Goal: Register for event/course

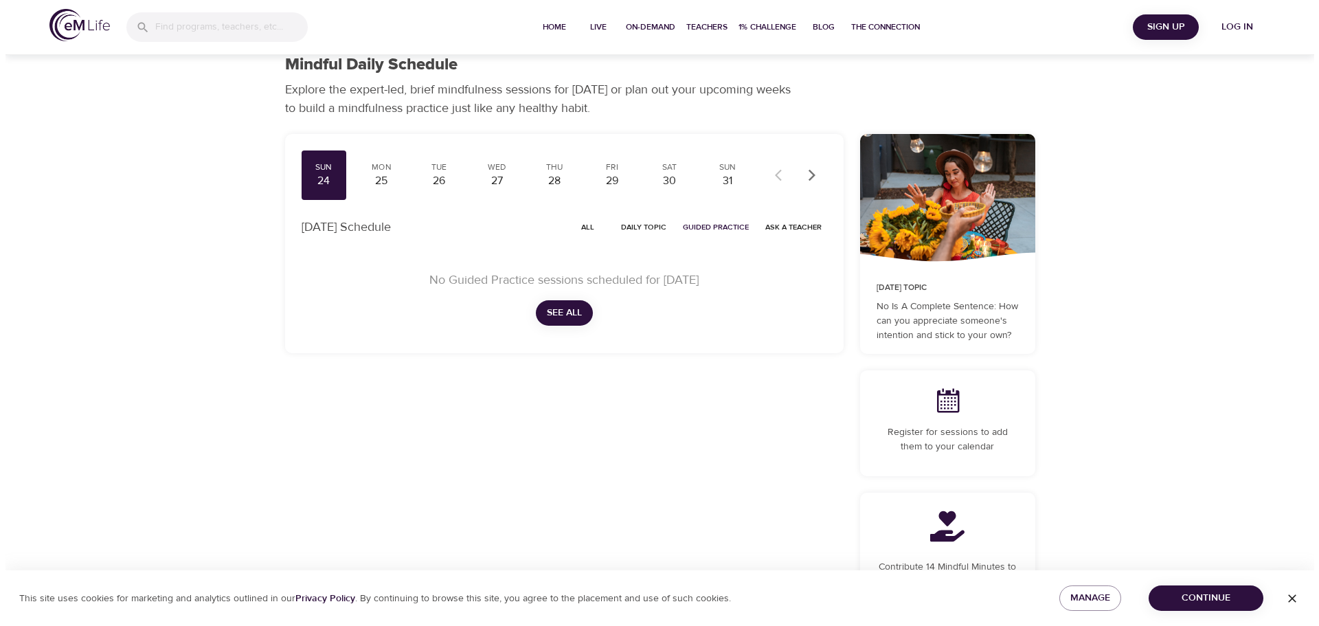
scroll to position [17, 0]
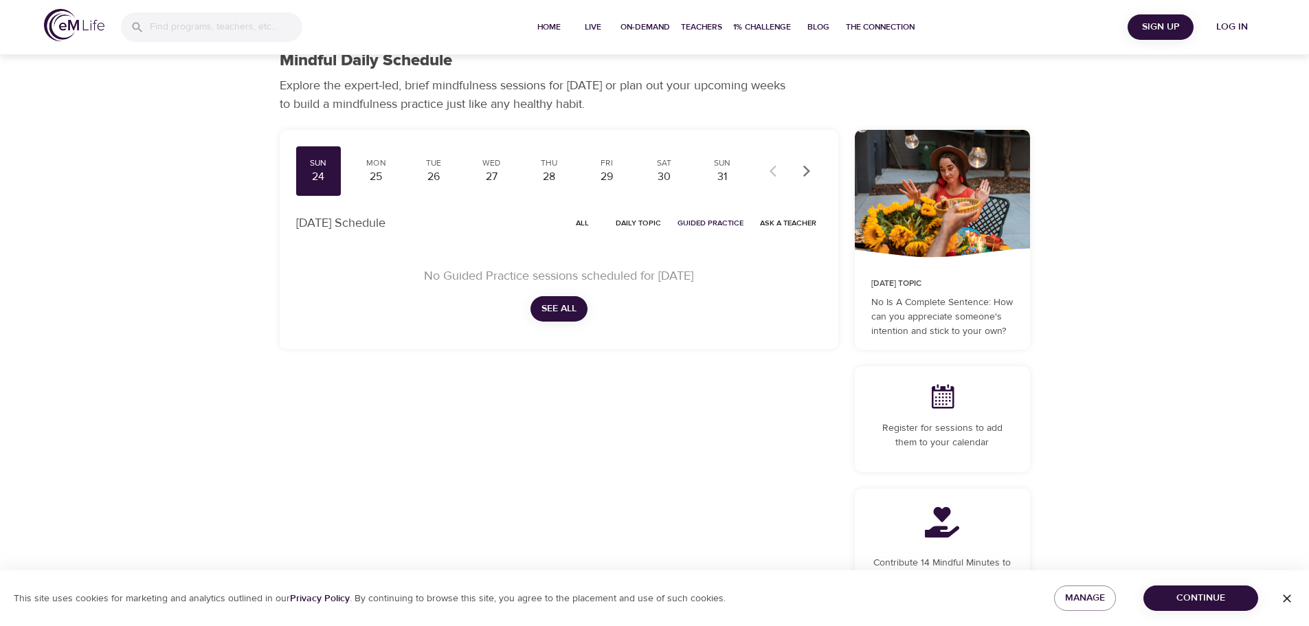
click at [1224, 27] on span "Log in" at bounding box center [1231, 27] width 55 height 17
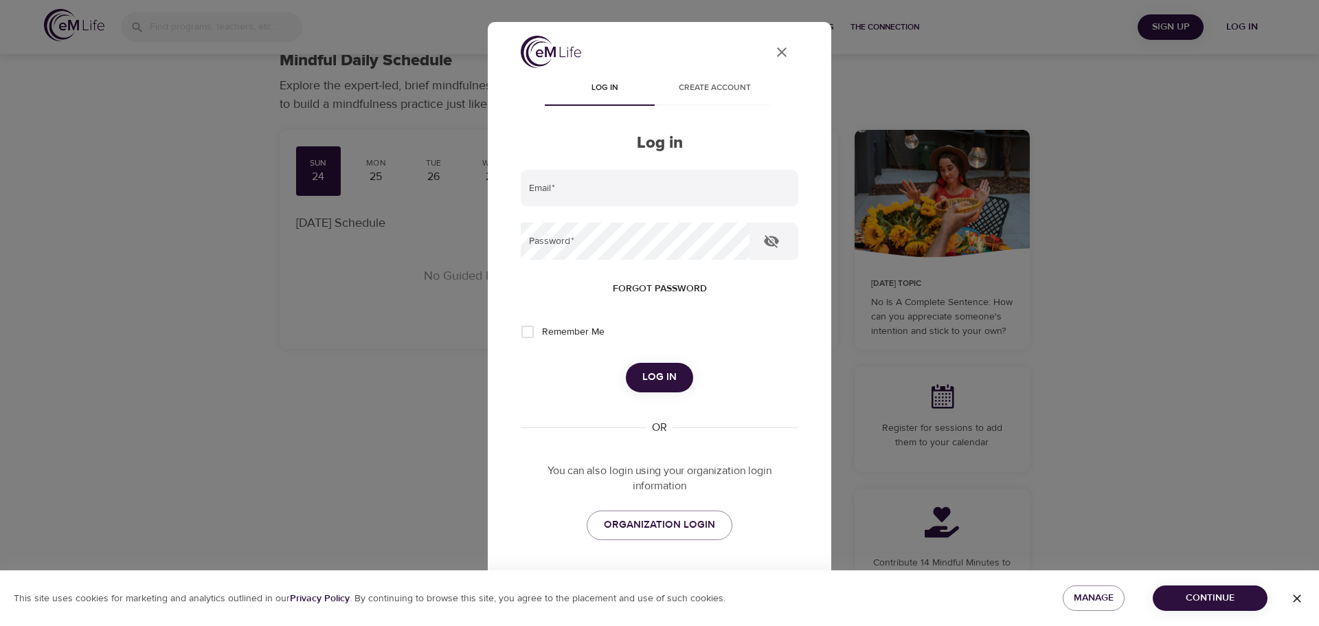
type input "[EMAIL_ADDRESS][DOMAIN_NAME]"
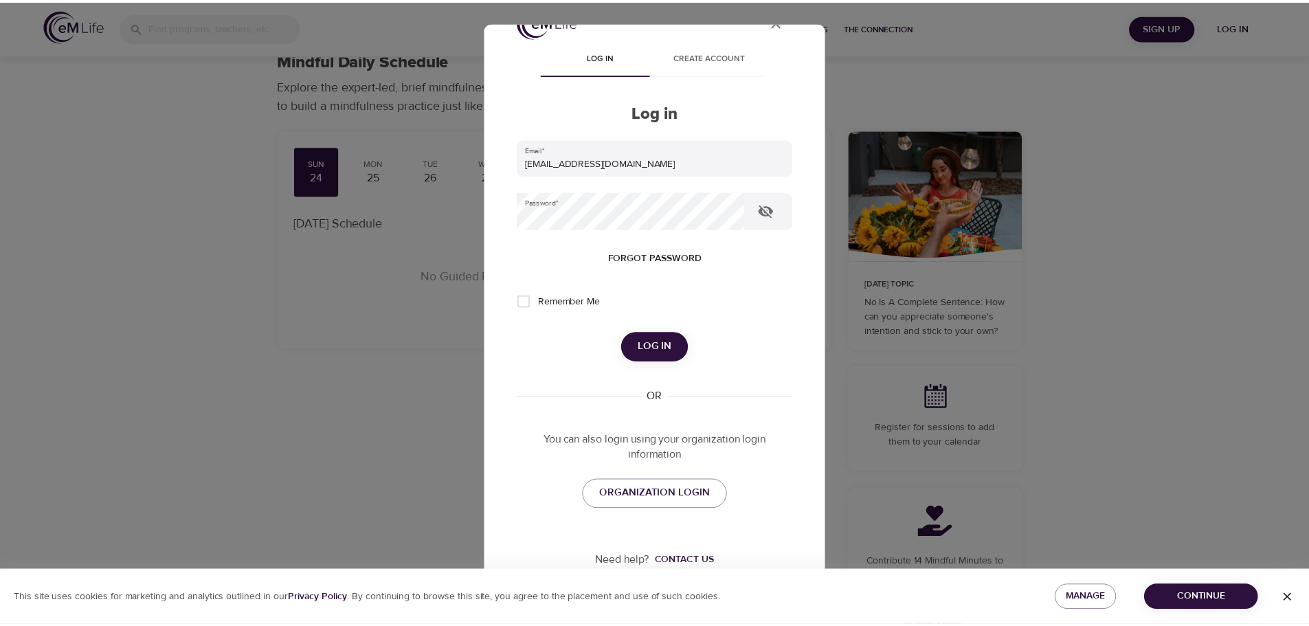
scroll to position [34, 0]
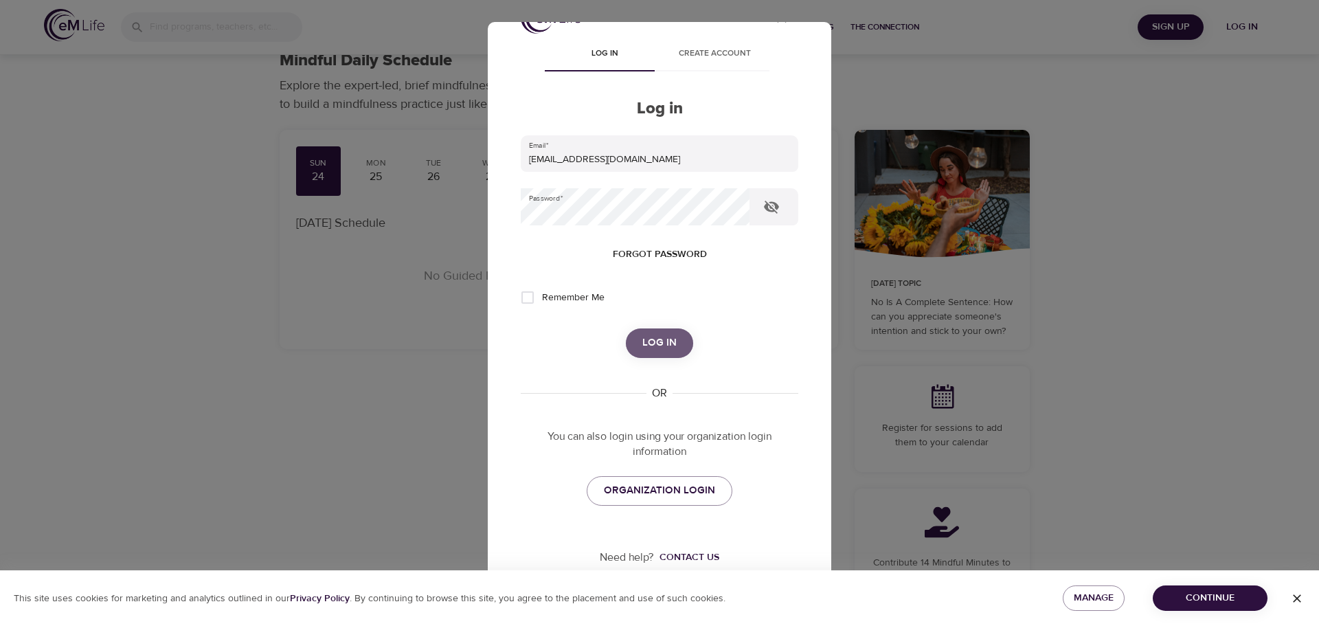
click at [651, 348] on span "Log in" at bounding box center [659, 343] width 34 height 18
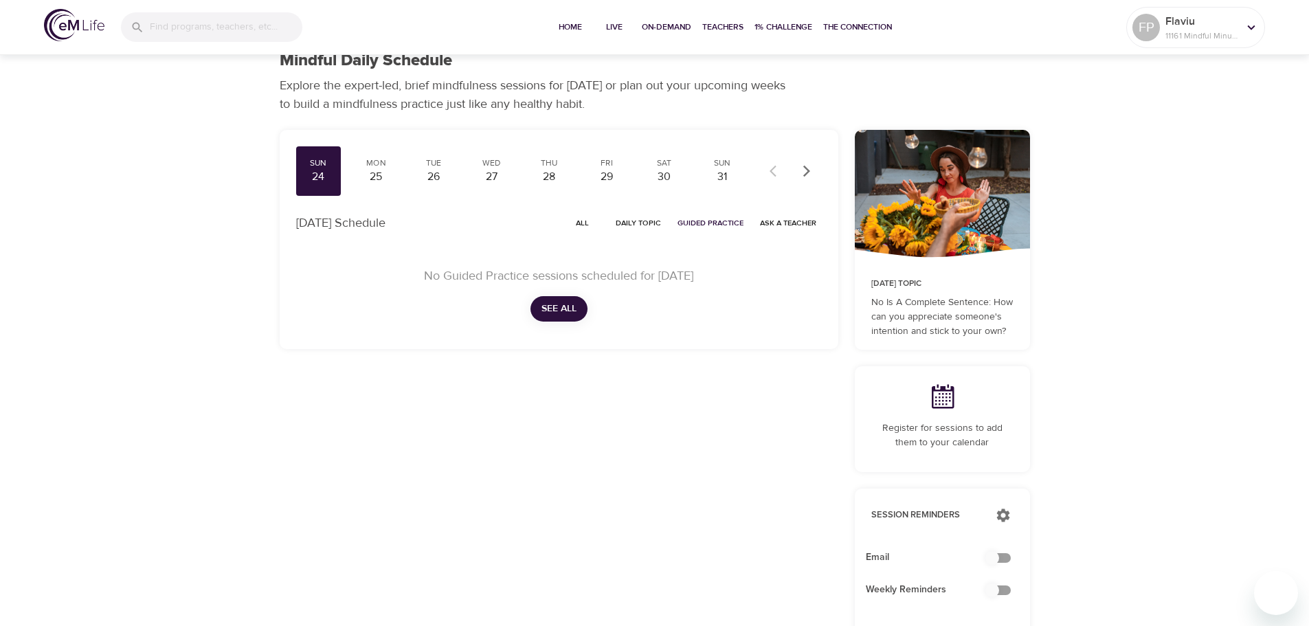
checkbox input "true"
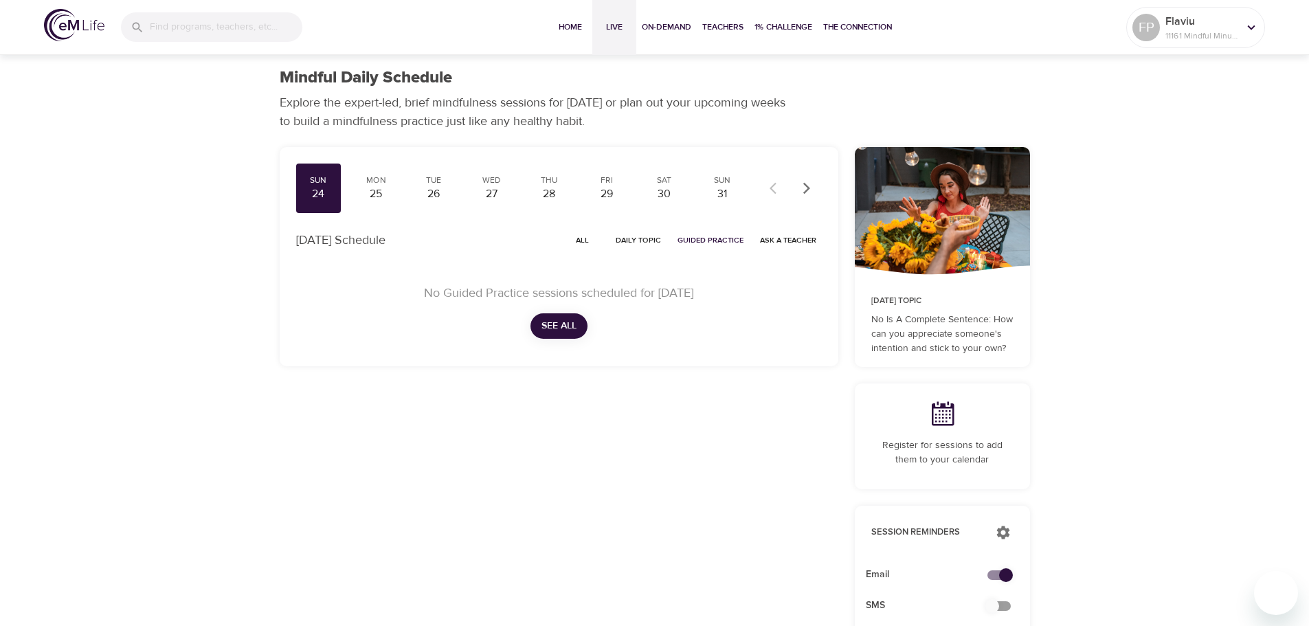
click at [622, 25] on span "Live" at bounding box center [614, 27] width 33 height 14
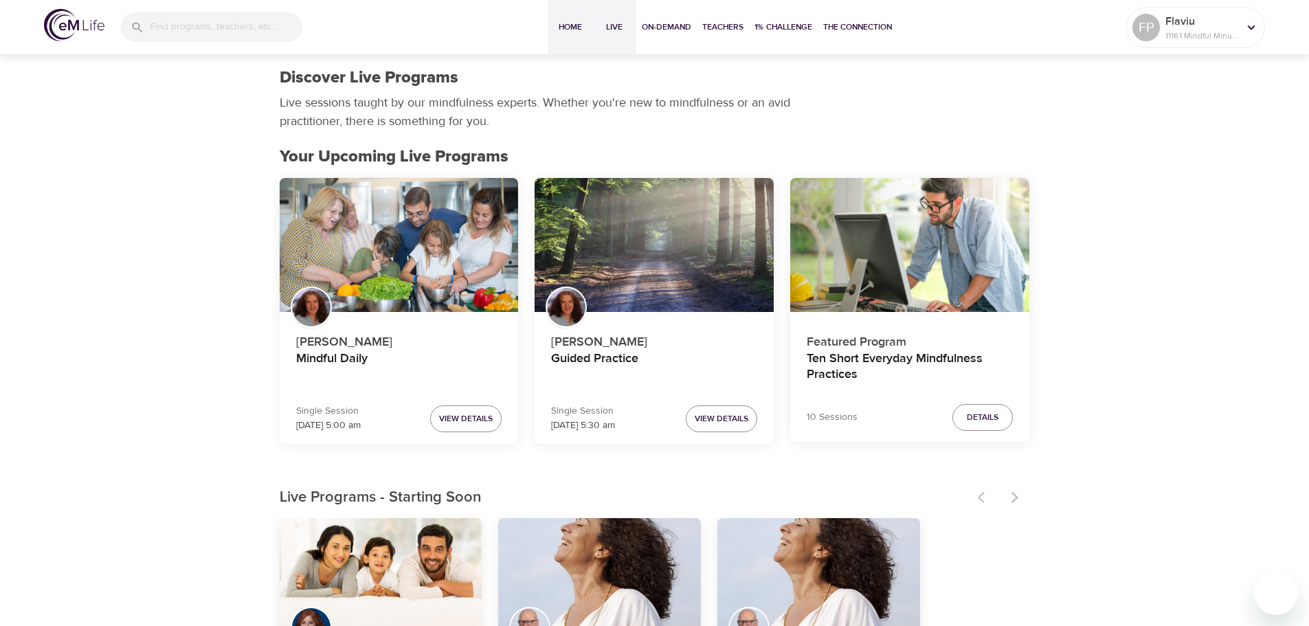
click at [585, 19] on button "Home" at bounding box center [570, 27] width 44 height 55
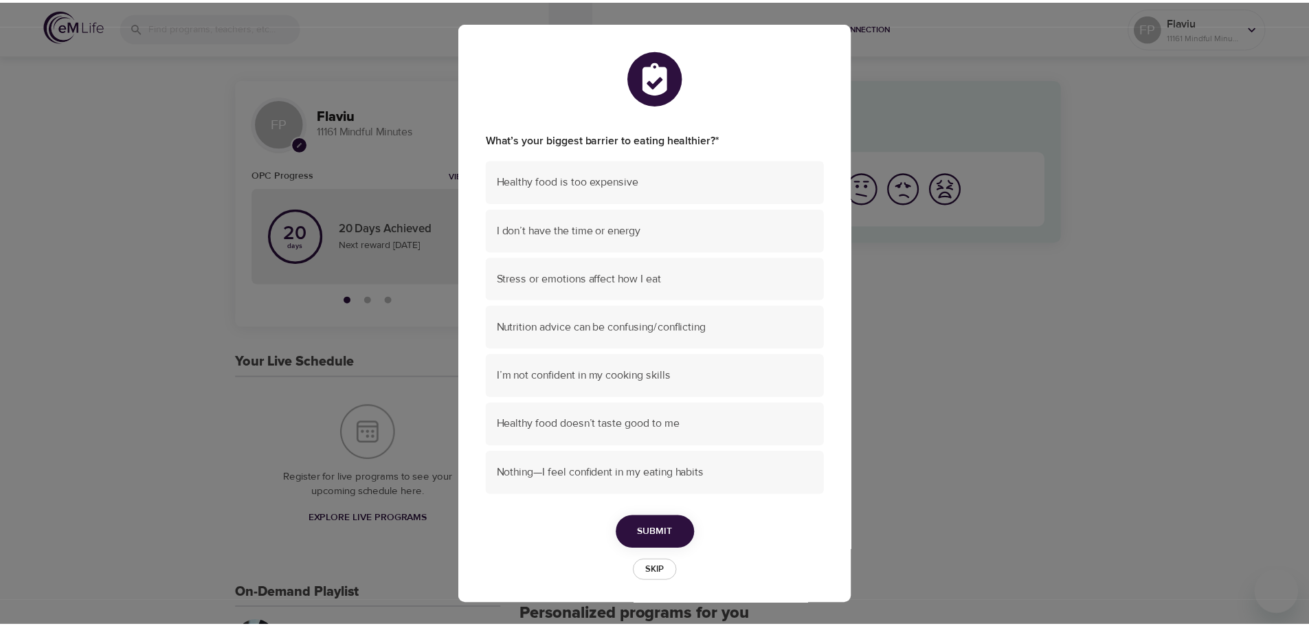
scroll to position [5, 0]
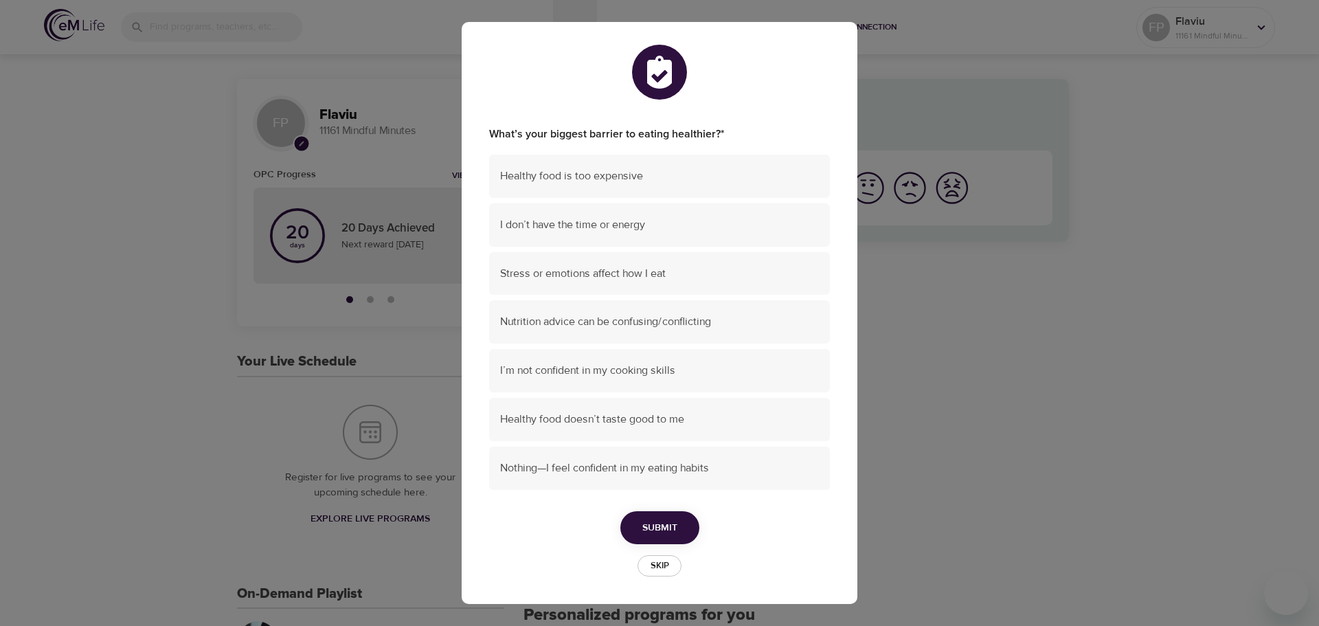
click at [646, 567] on span "Skip" at bounding box center [659, 566] width 30 height 16
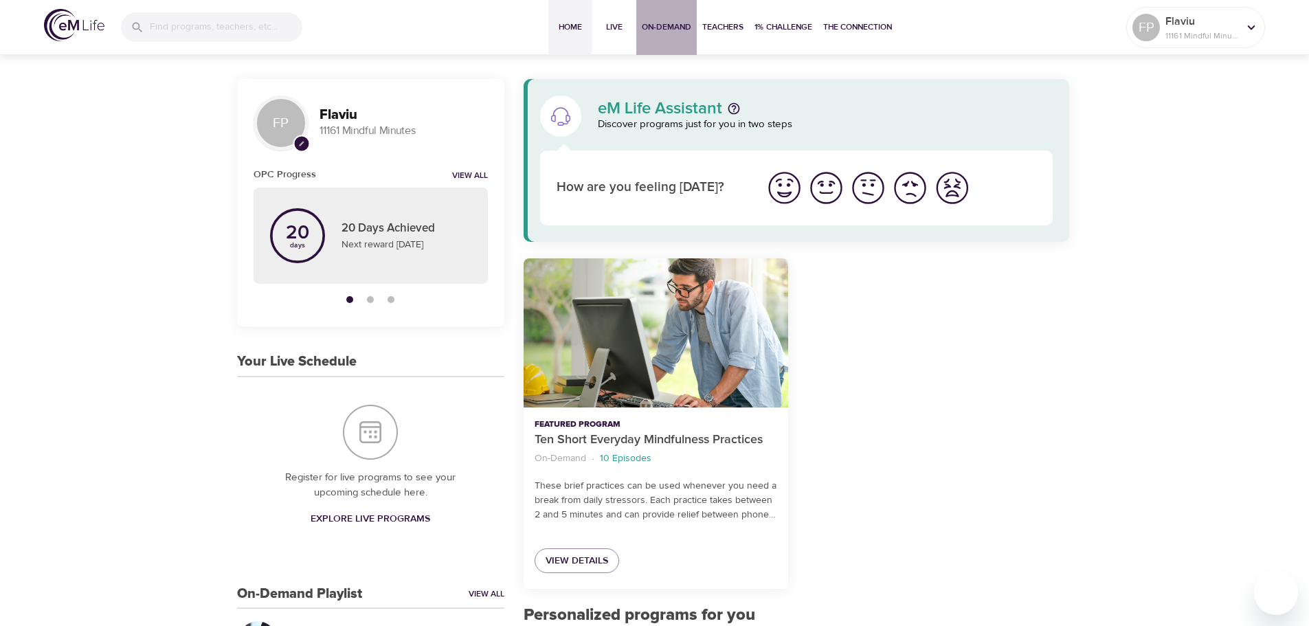
click at [670, 23] on span "On-Demand" at bounding box center [666, 27] width 49 height 14
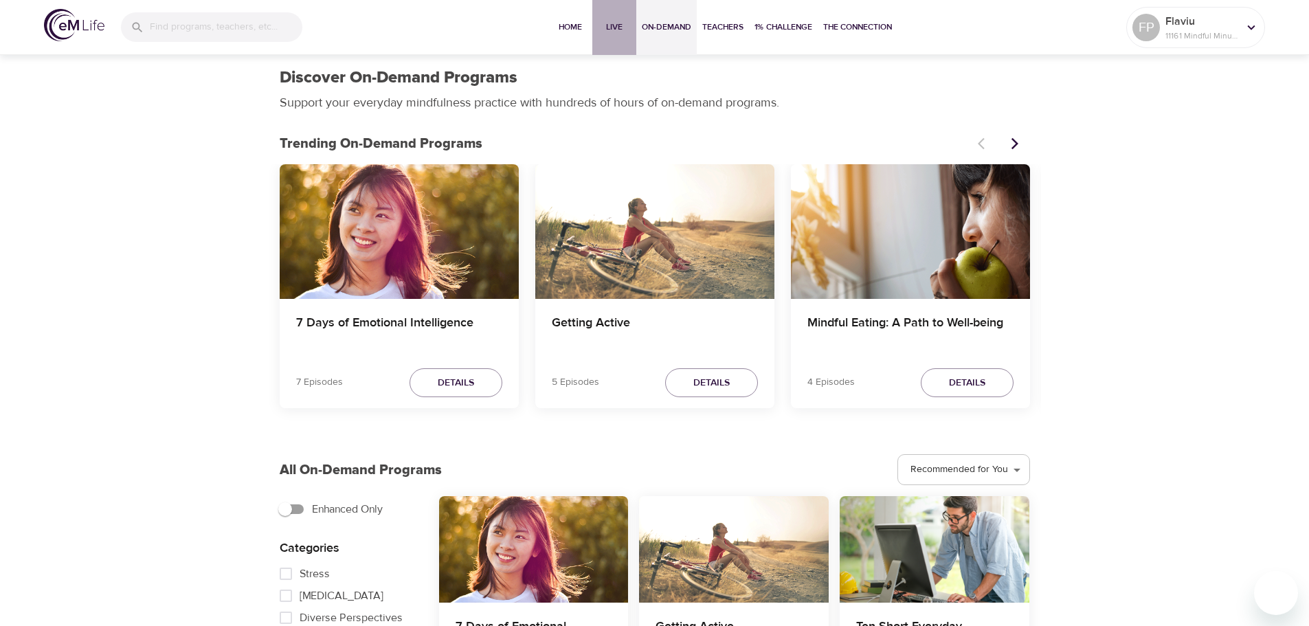
click at [613, 31] on span "Live" at bounding box center [614, 27] width 33 height 14
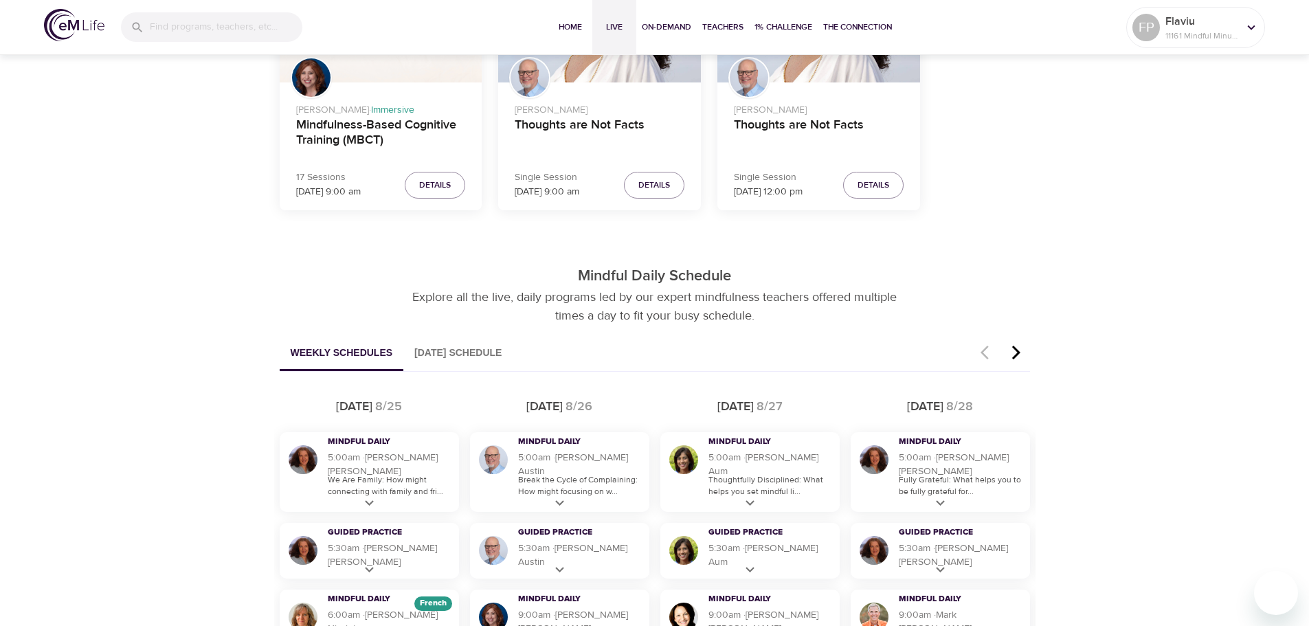
scroll to position [532, 0]
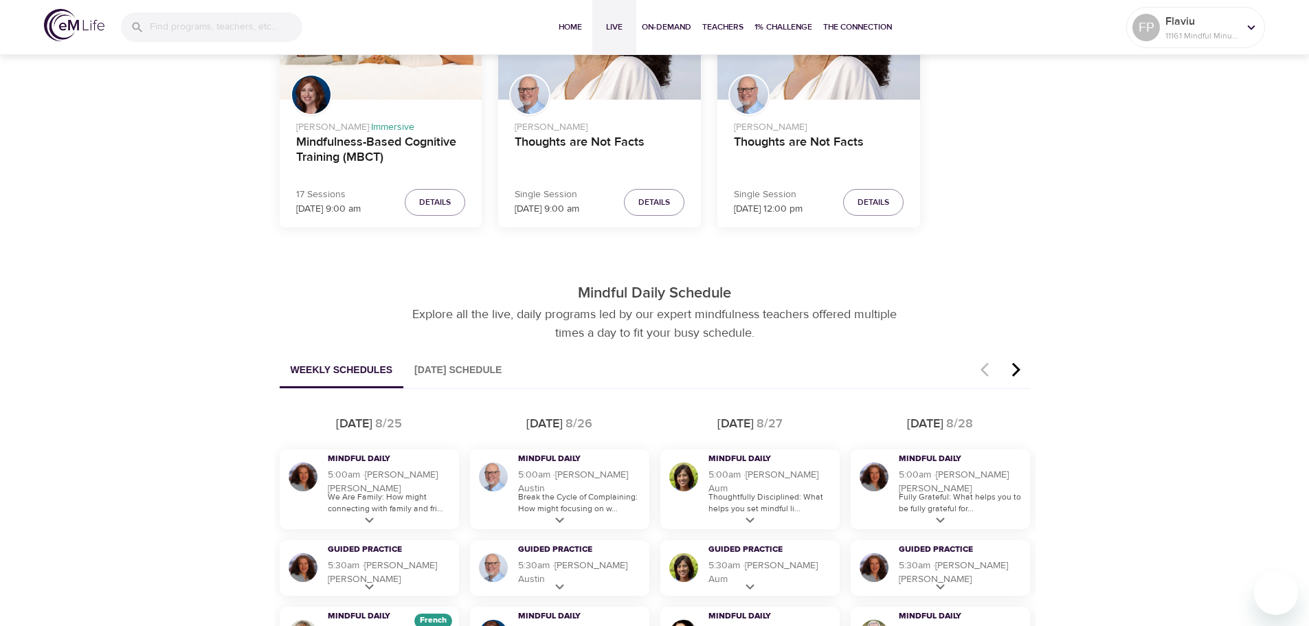
click at [492, 374] on button "[DATE] Schedule" at bounding box center [457, 370] width 109 height 35
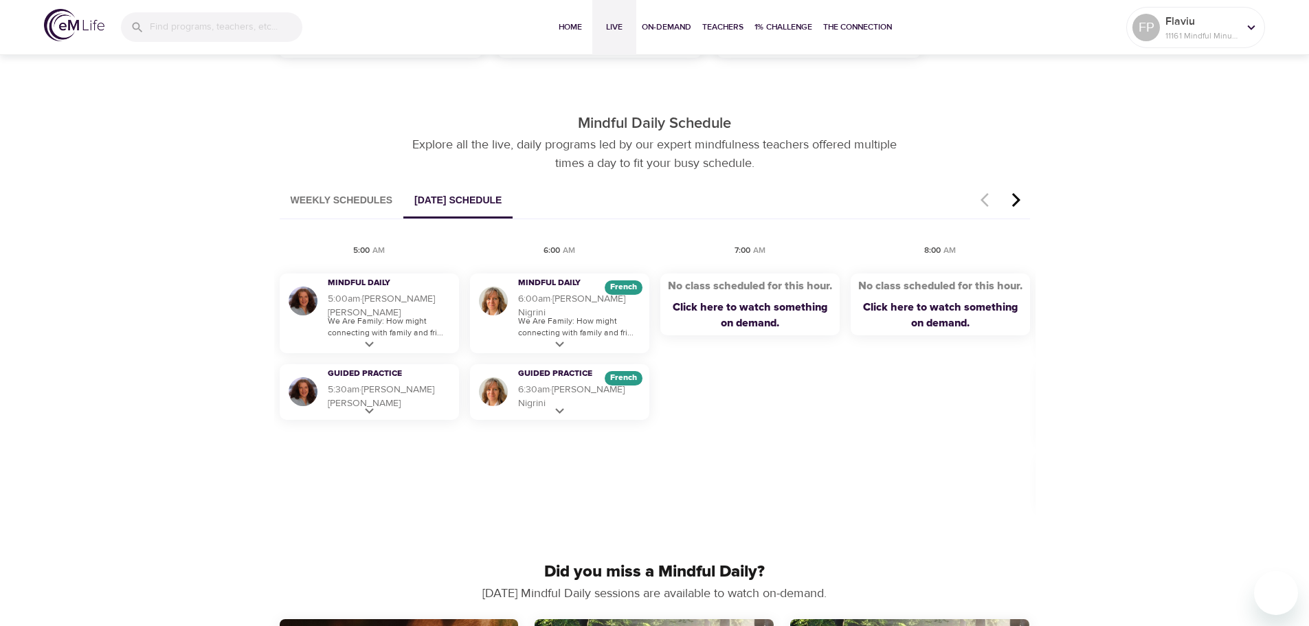
scroll to position [704, 0]
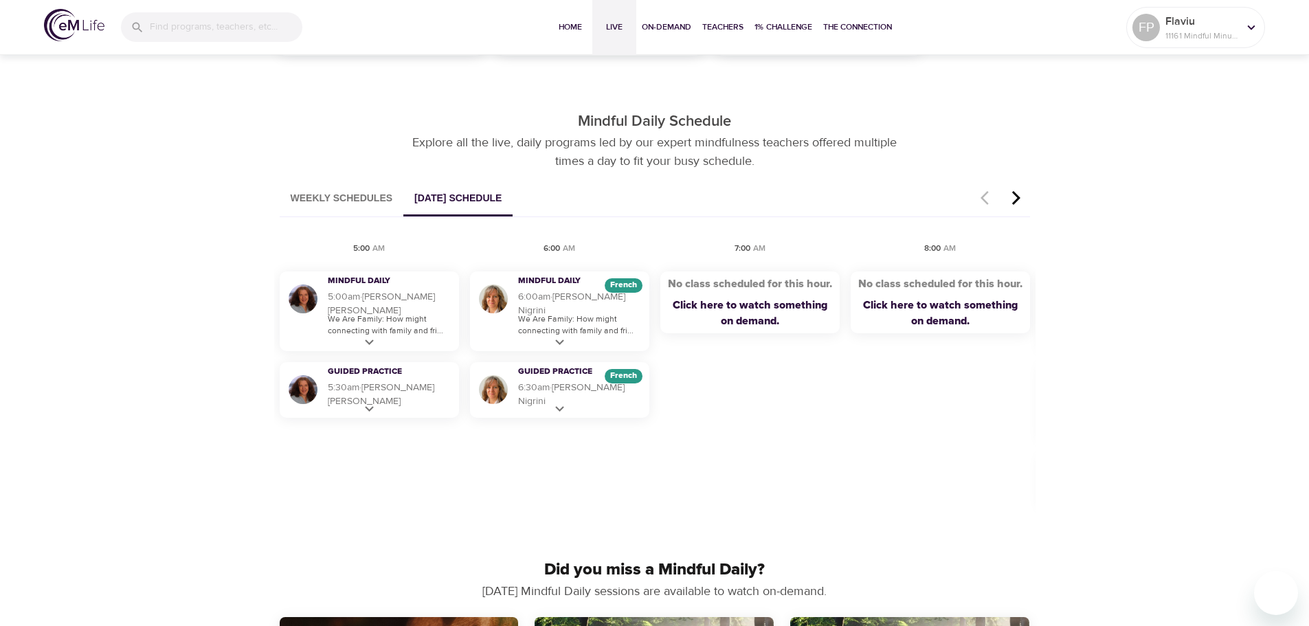
click at [363, 202] on button "Weekly Schedules" at bounding box center [342, 198] width 124 height 35
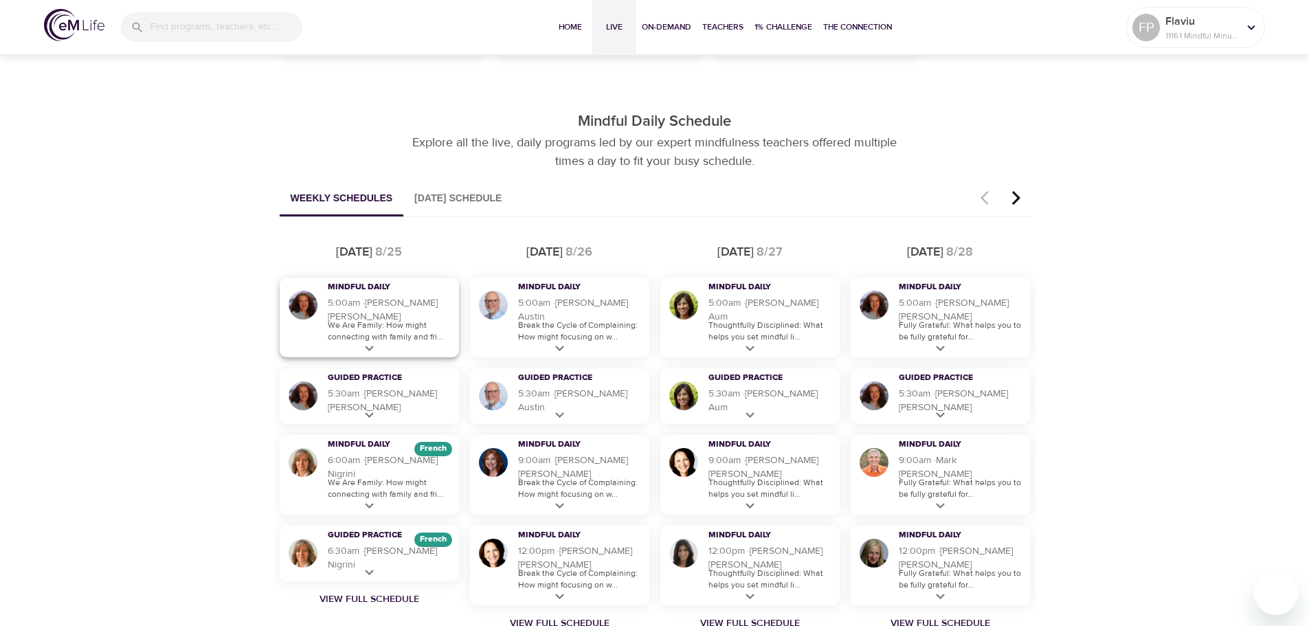
click at [368, 350] on icon at bounding box center [369, 348] width 9 height 5
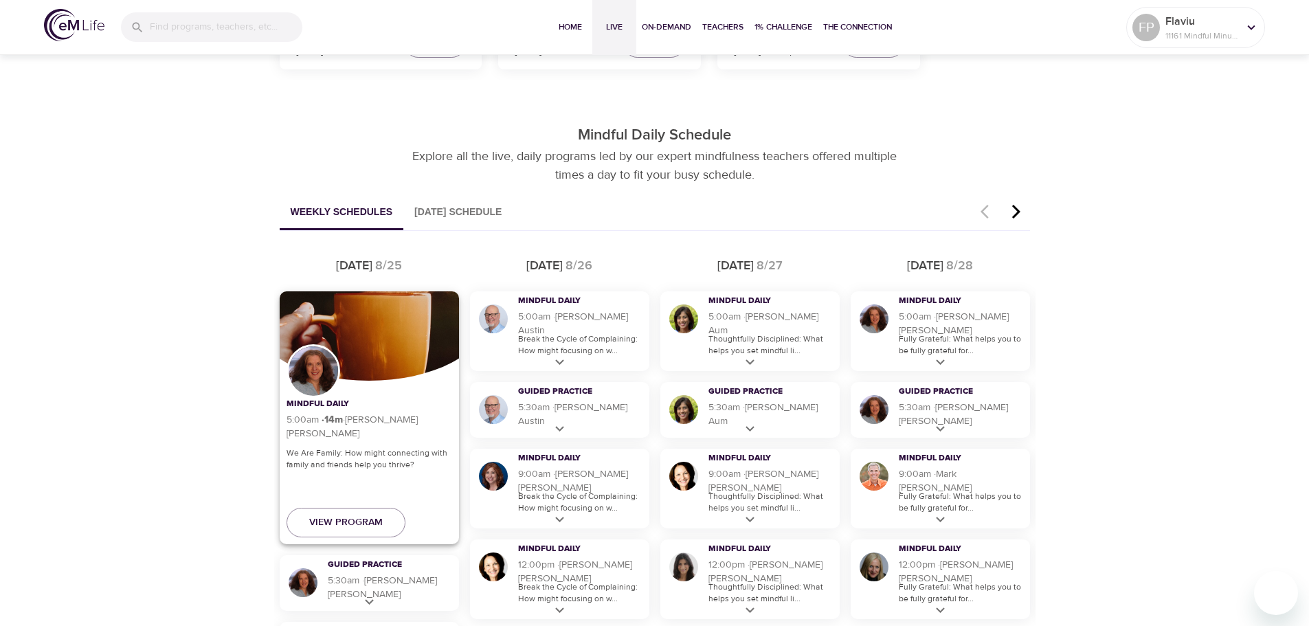
scroll to position [687, 0]
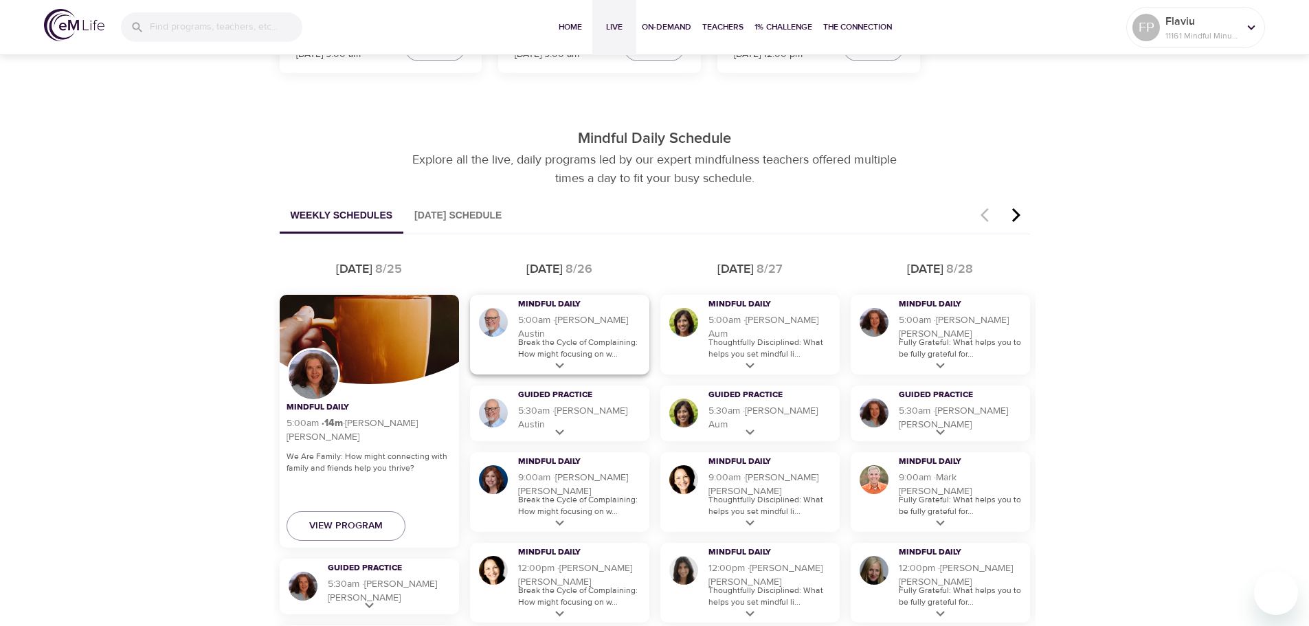
click at [561, 361] on div "Mindful Daily 5:00am · 14 m · [PERSON_NAME] Break the Cycle of Complaining: How…" at bounding box center [559, 335] width 179 height 80
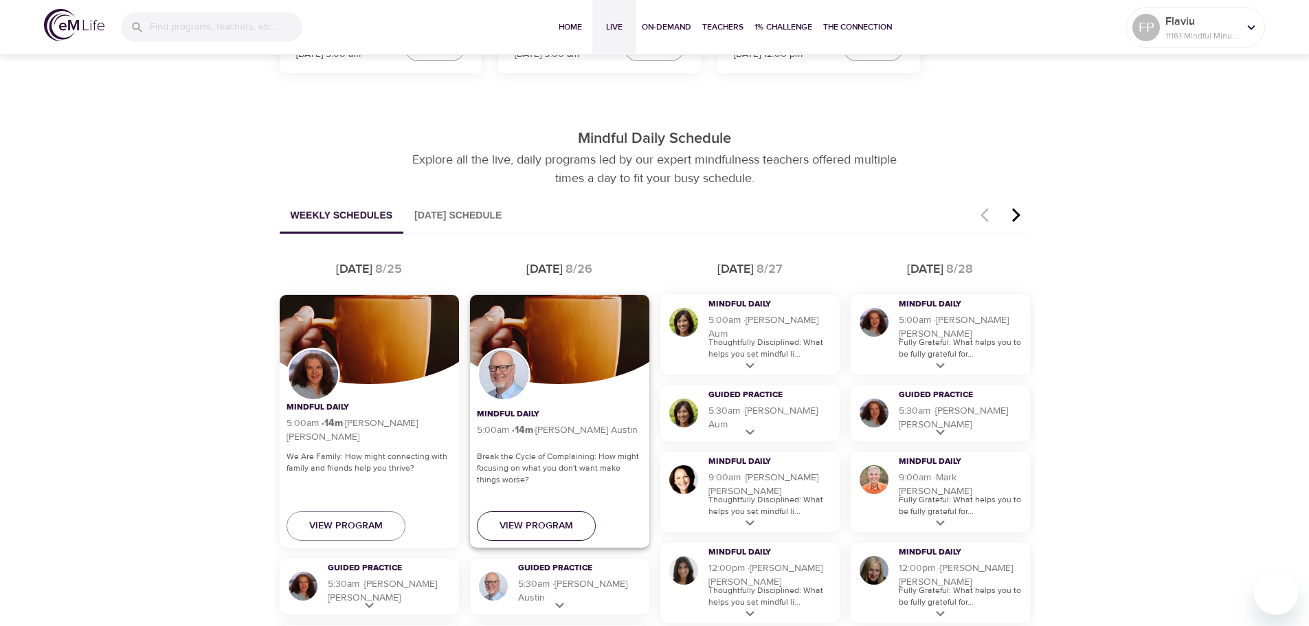
click at [559, 524] on span "View Program" at bounding box center [536, 525] width 74 height 17
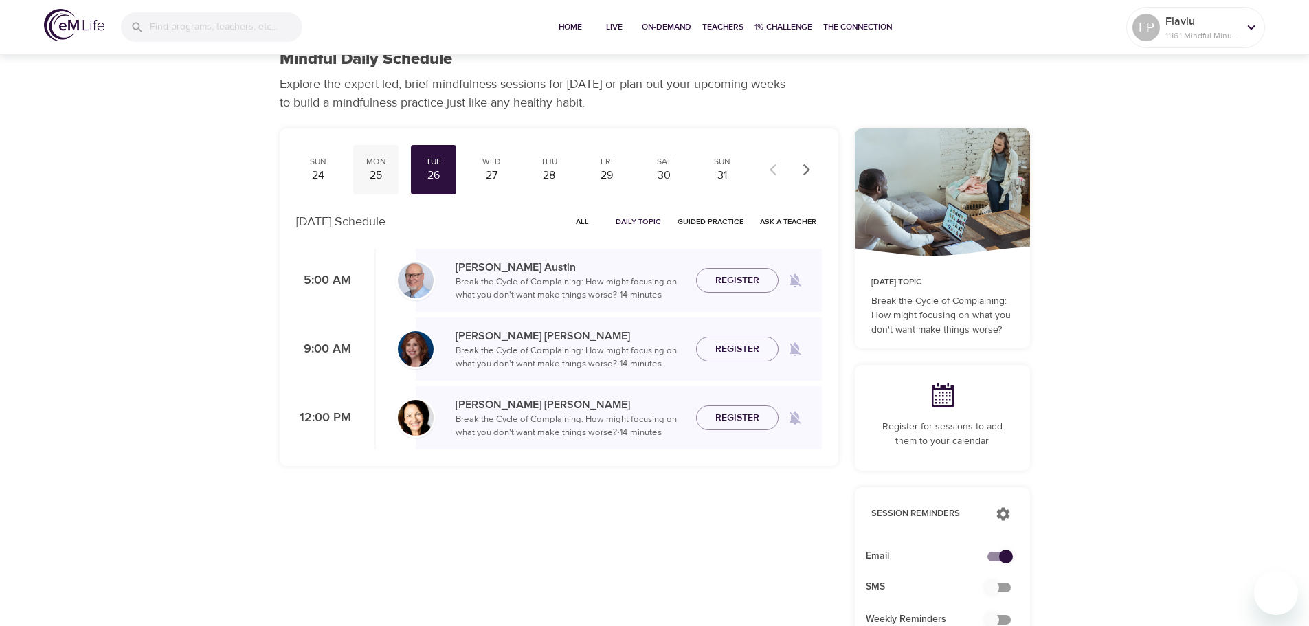
scroll to position [1, 0]
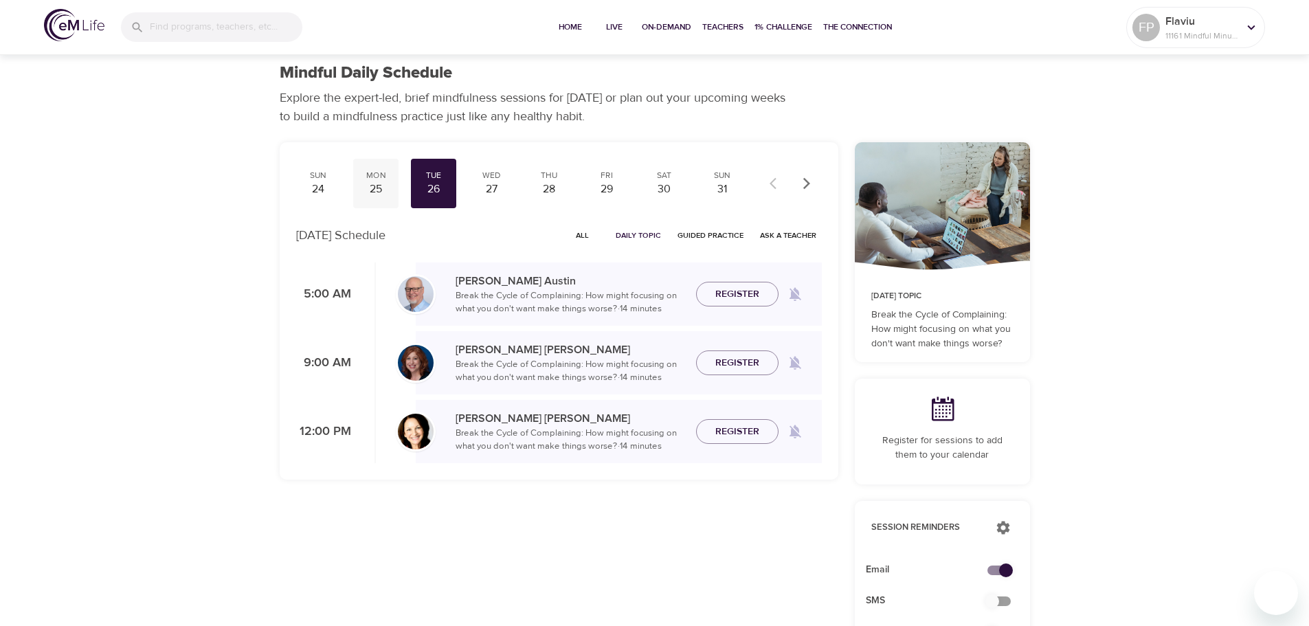
click at [370, 166] on div "Mon 25" at bounding box center [375, 183] width 45 height 49
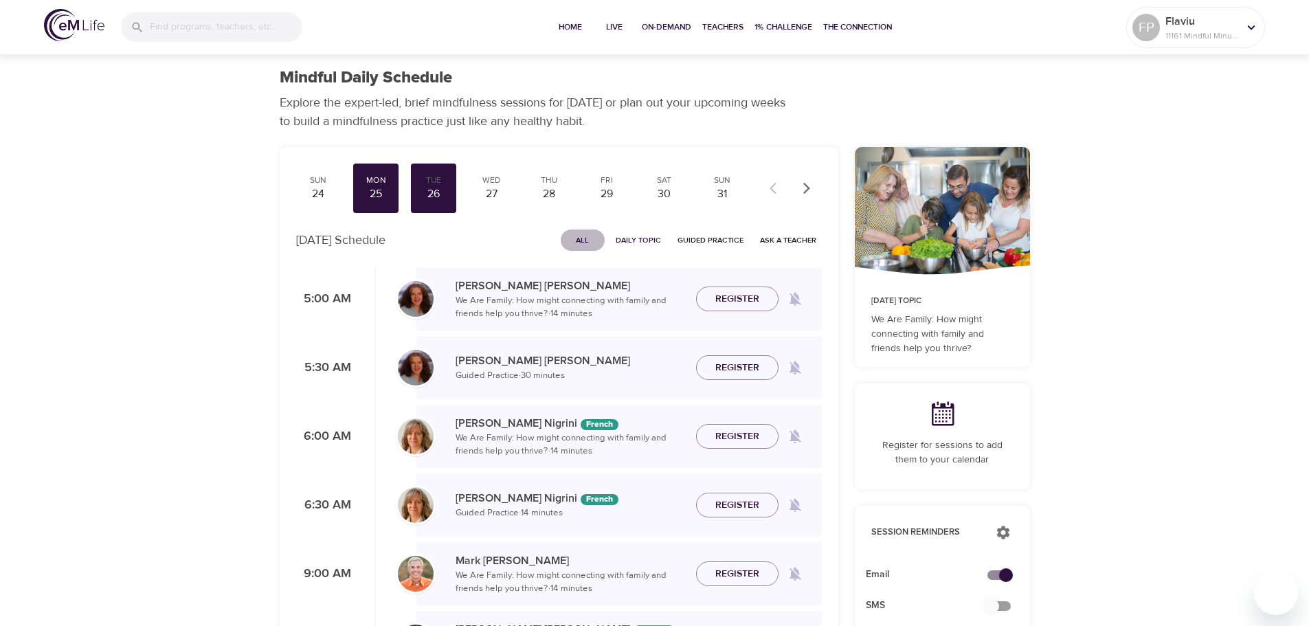
click at [582, 246] on span "All" at bounding box center [582, 240] width 33 height 13
click at [430, 193] on div "26" at bounding box center [433, 194] width 34 height 16
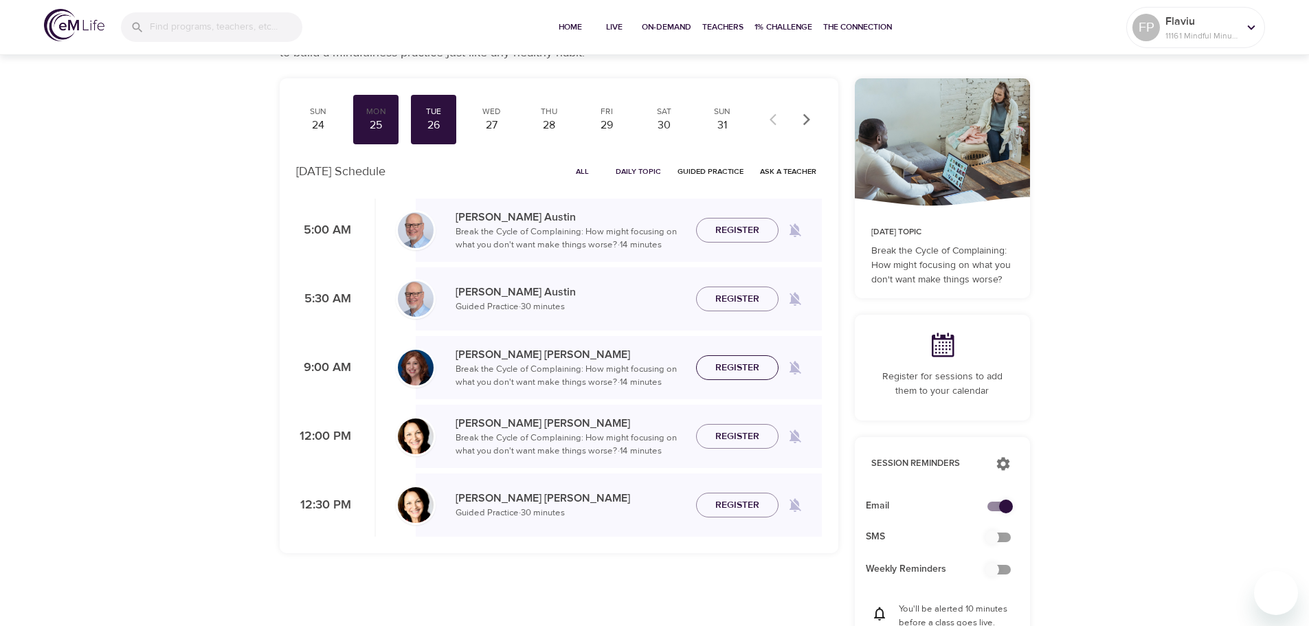
scroll to position [52, 0]
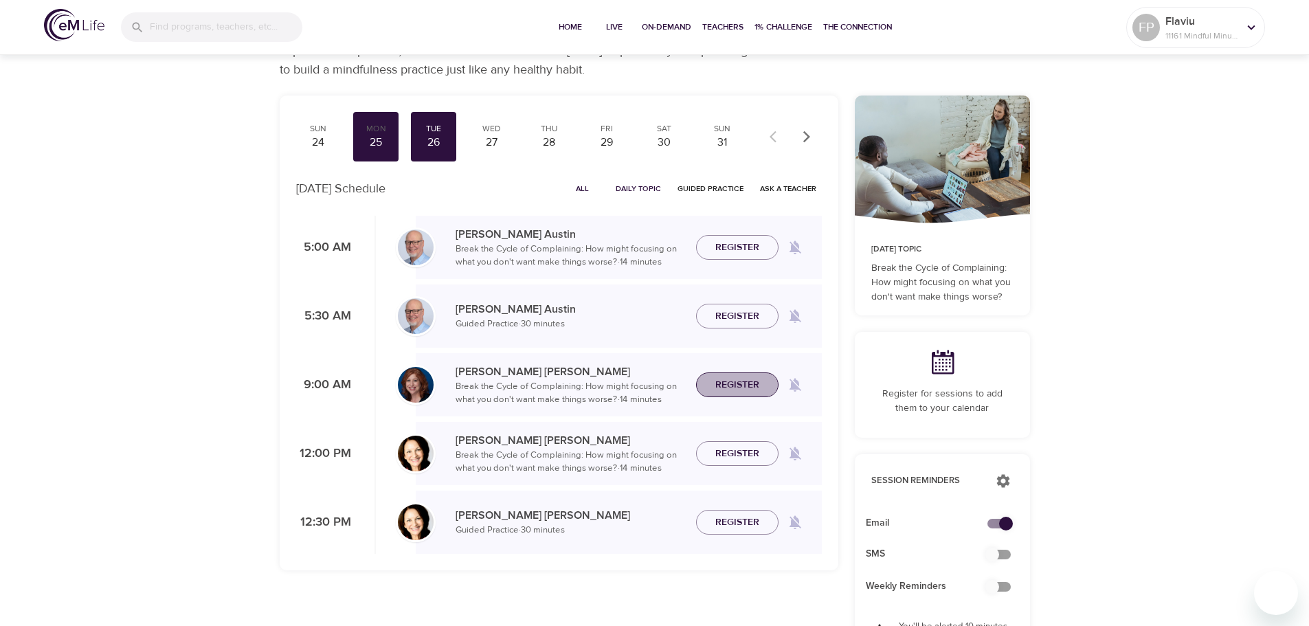
click at [737, 385] on span "Register" at bounding box center [737, 384] width 44 height 17
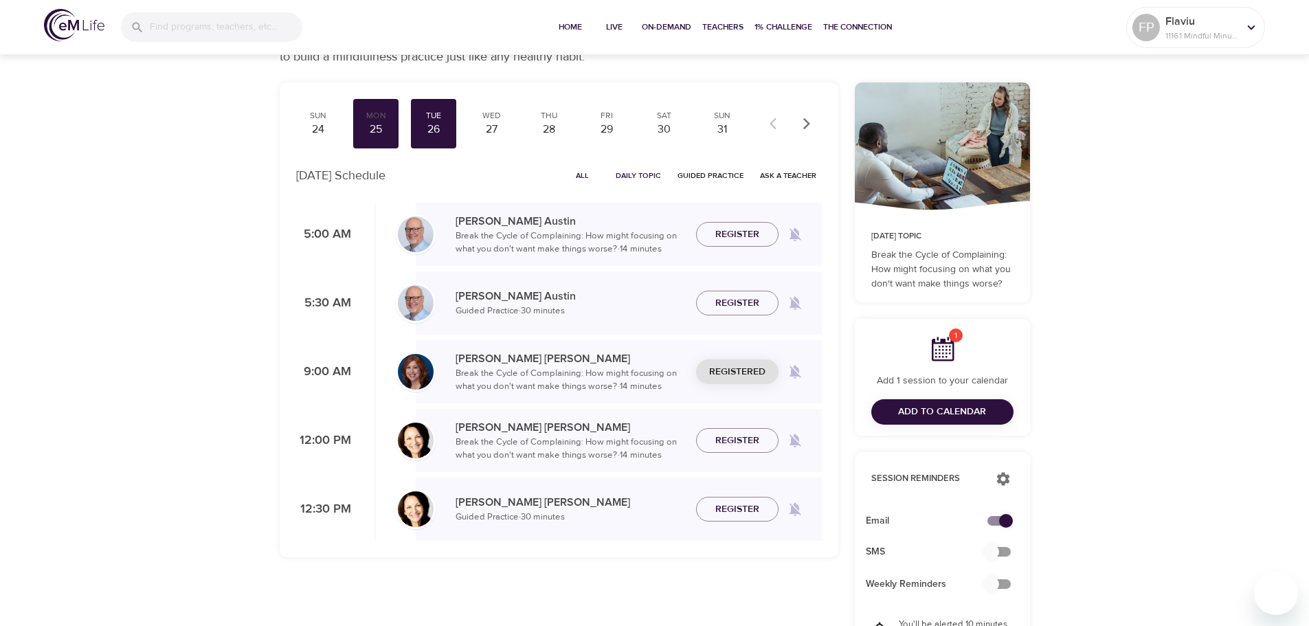
scroll to position [69, 0]
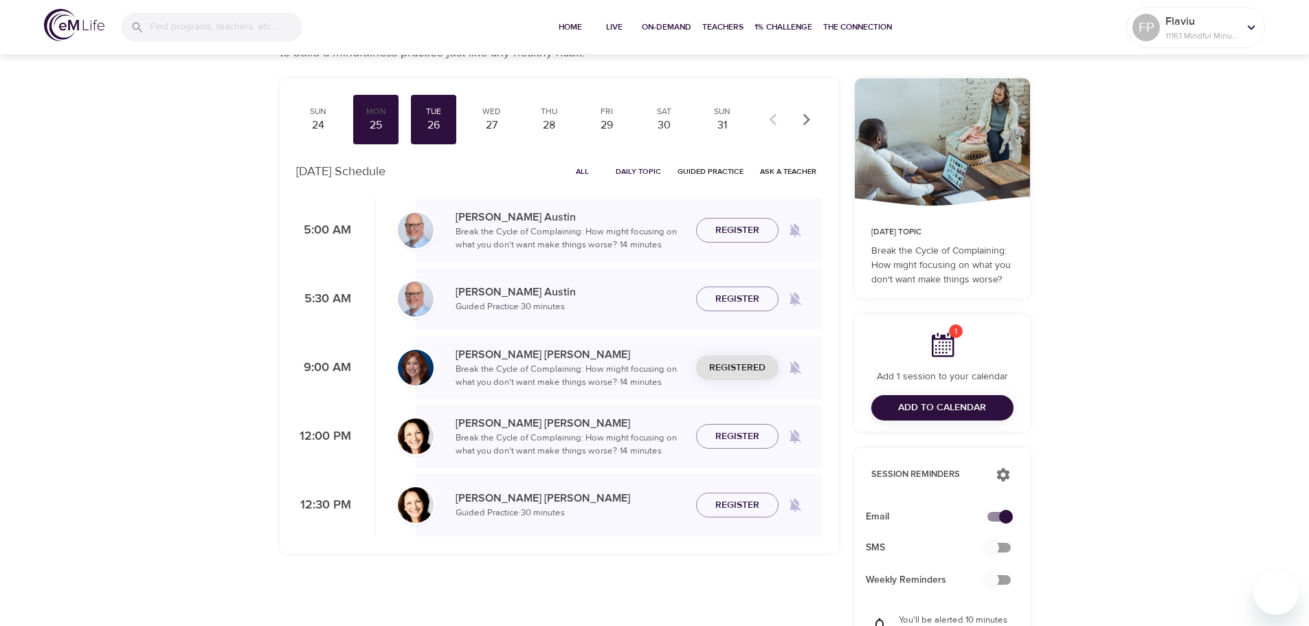
click at [1002, 511] on input "checkbox" at bounding box center [1006, 517] width 78 height 26
checkbox input "false"
click at [949, 412] on span "Add to Calendar" at bounding box center [942, 407] width 88 height 17
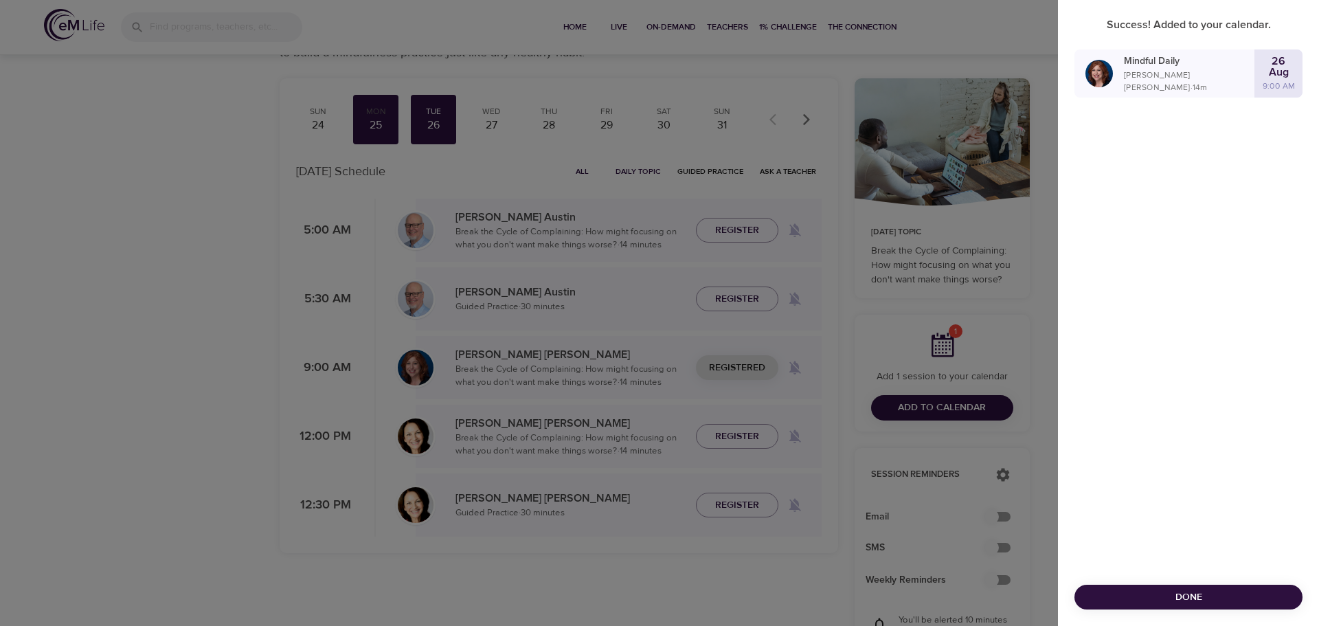
click at [1217, 598] on span "Done" at bounding box center [1188, 597] width 206 height 17
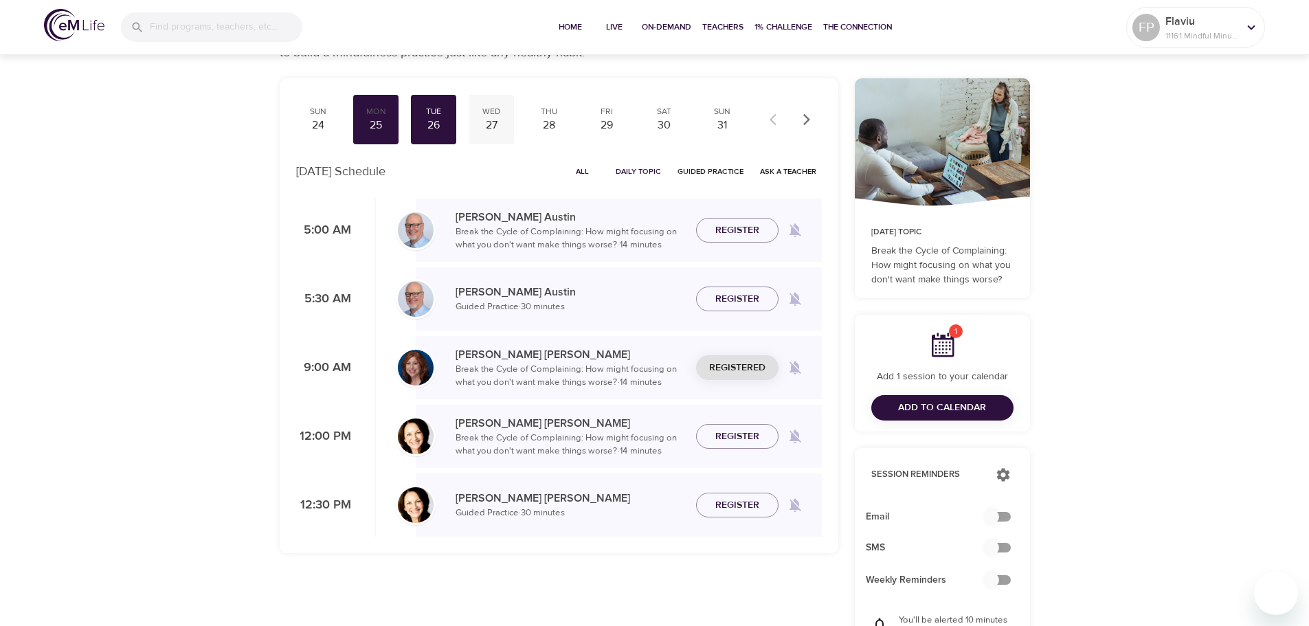
click at [490, 115] on div "Wed" at bounding box center [491, 112] width 34 height 12
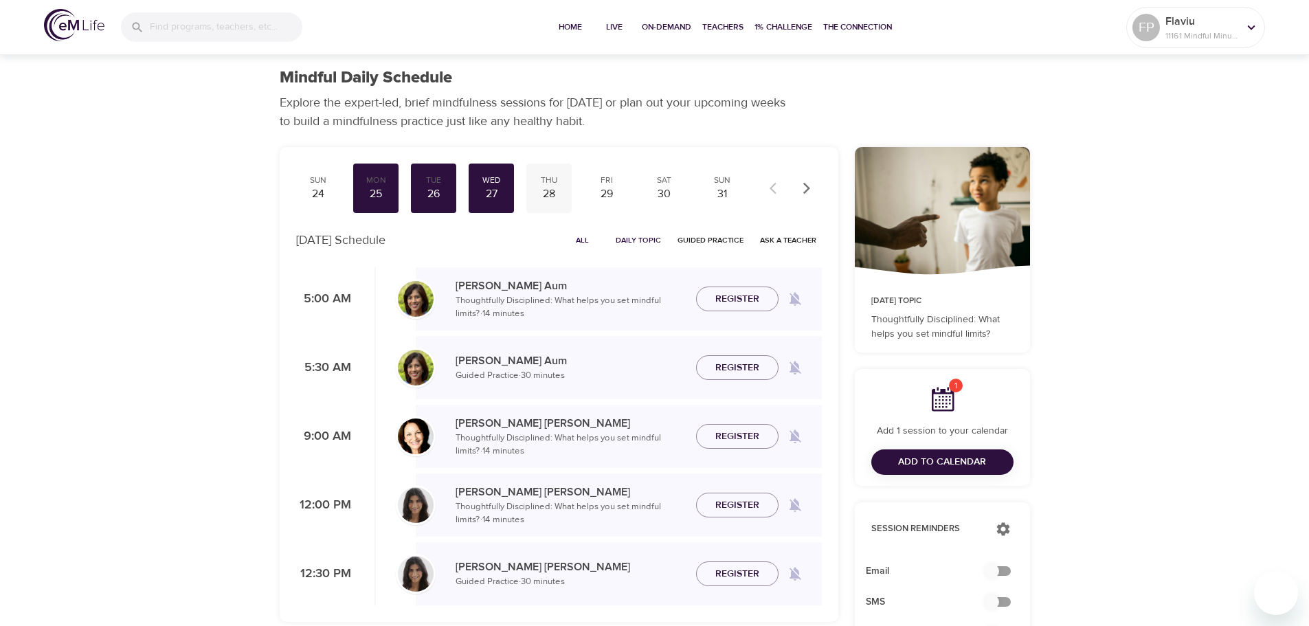
click at [541, 192] on div "28" at bounding box center [549, 194] width 34 height 16
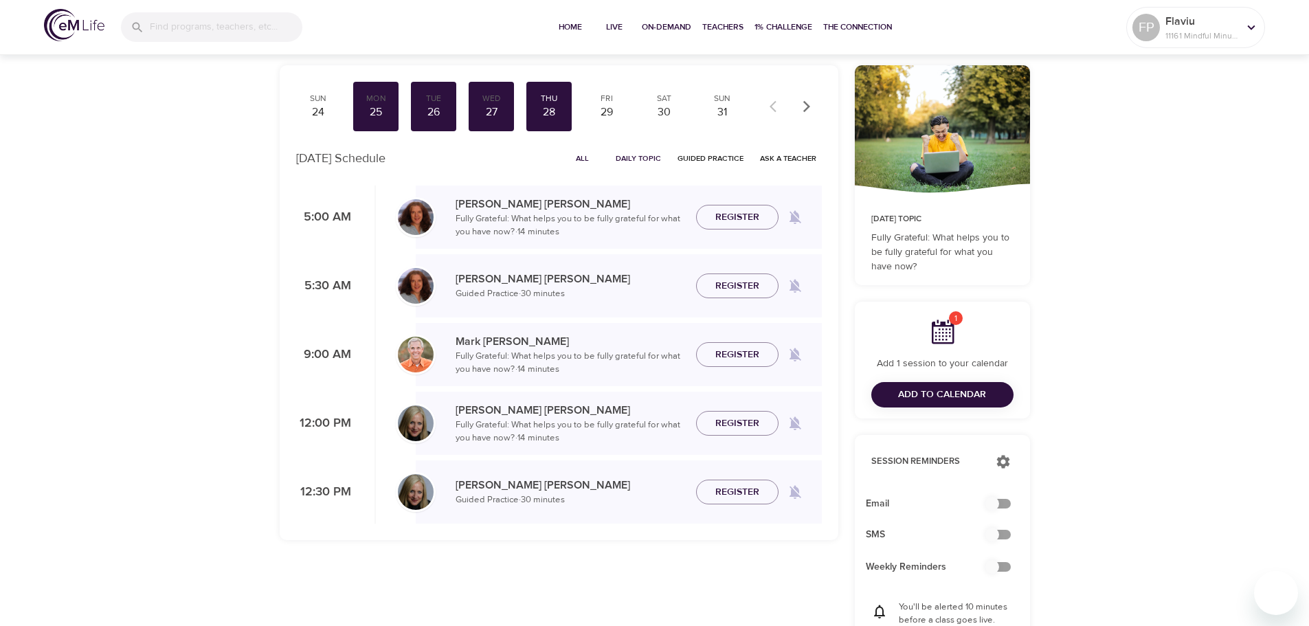
scroll to position [86, 0]
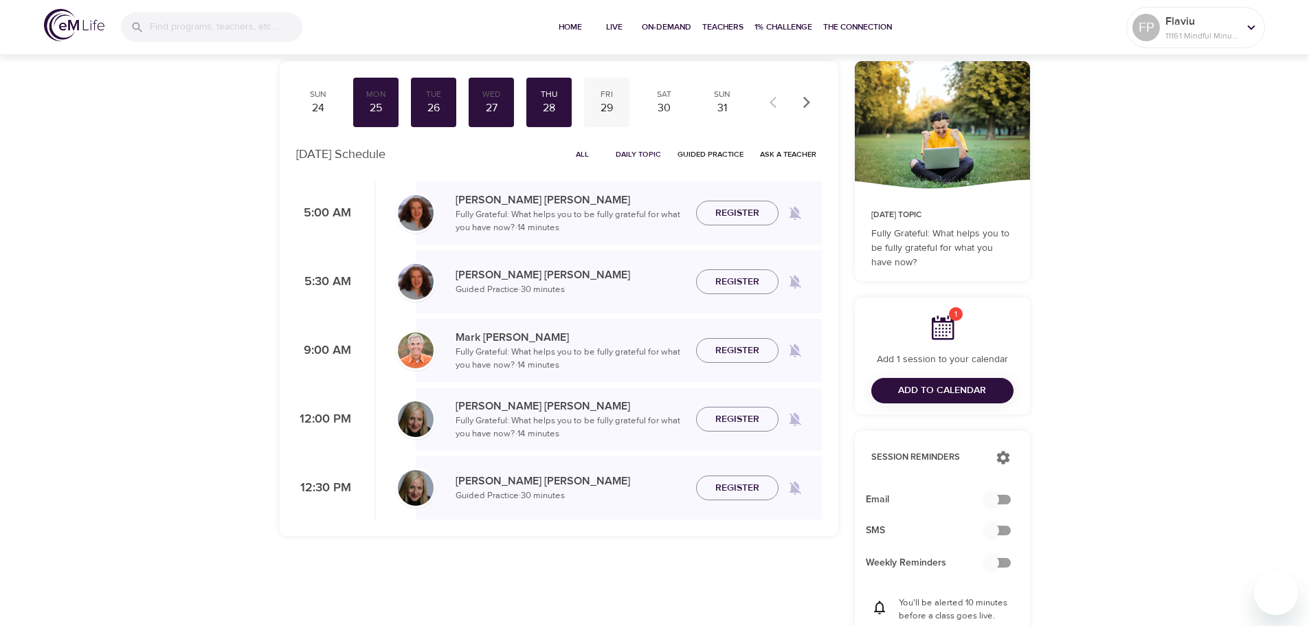
click at [604, 98] on div "Fri" at bounding box center [606, 95] width 34 height 12
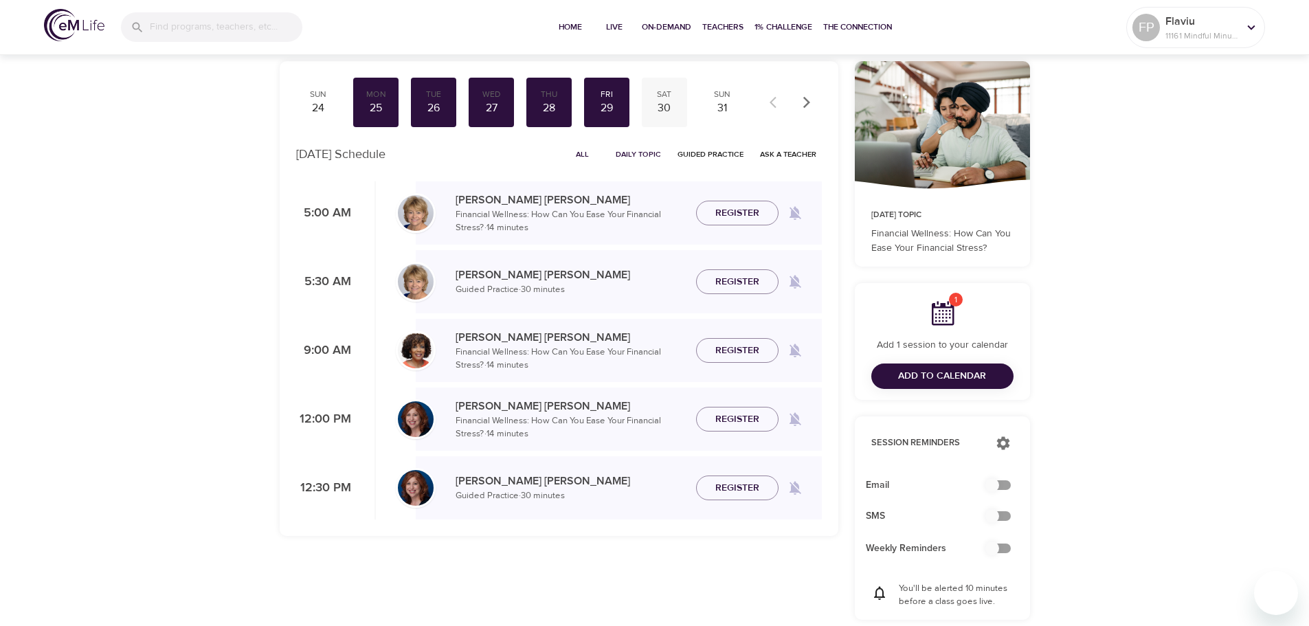
click at [676, 96] on div "Sat" at bounding box center [664, 95] width 34 height 12
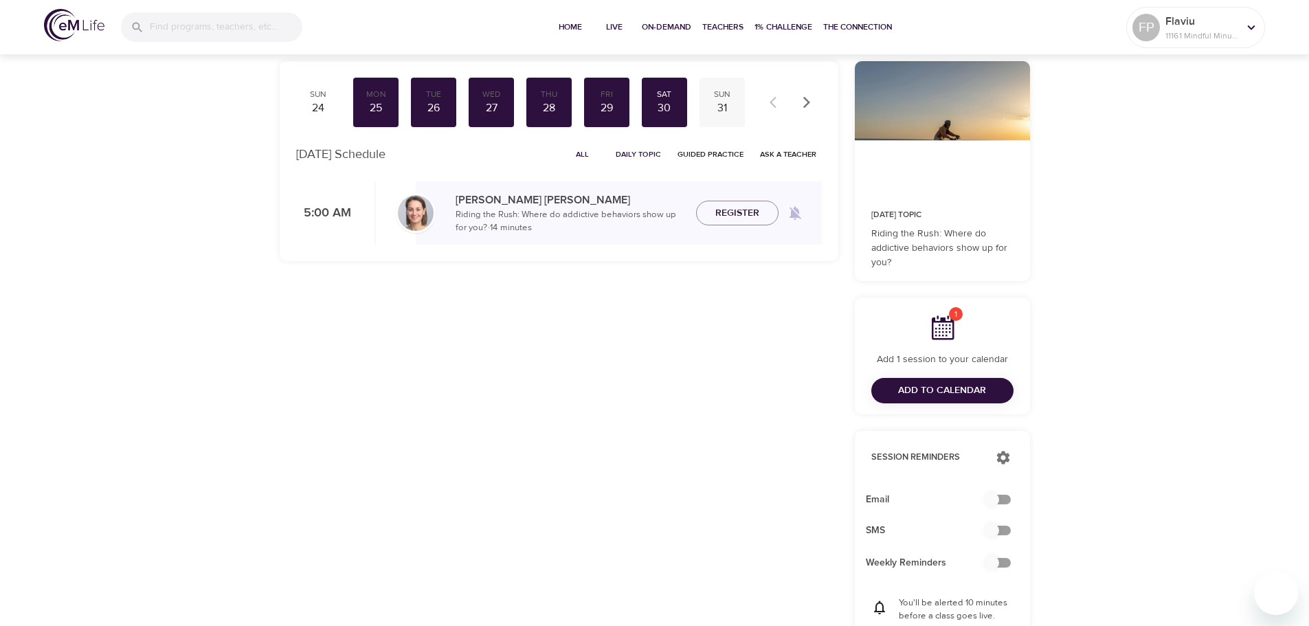
click at [721, 125] on div "Sun 31" at bounding box center [721, 102] width 45 height 49
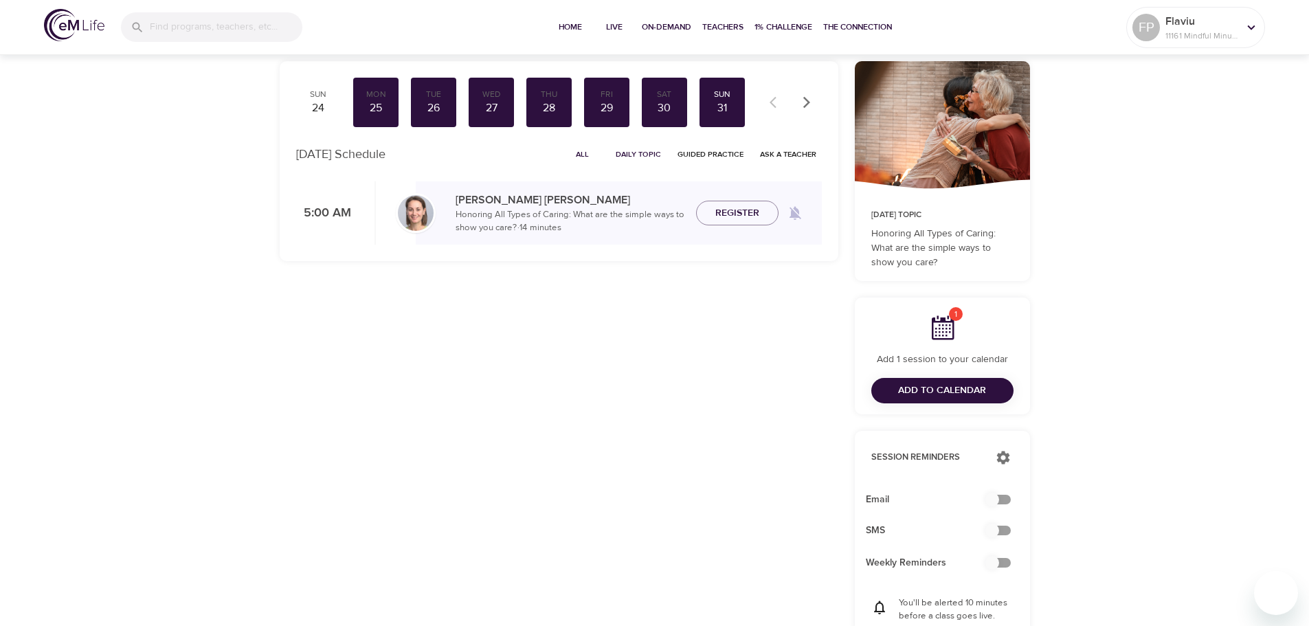
click at [807, 102] on icon "button" at bounding box center [807, 102] width 14 height 14
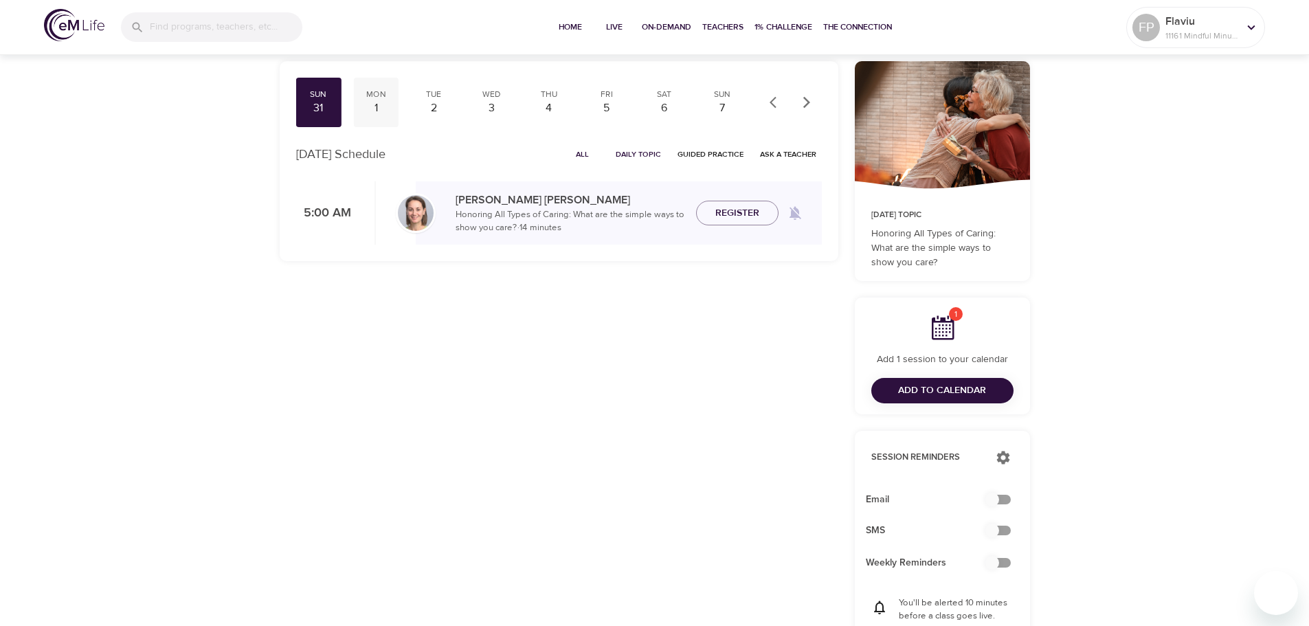
click at [368, 98] on div "Mon 1" at bounding box center [375, 102] width 45 height 49
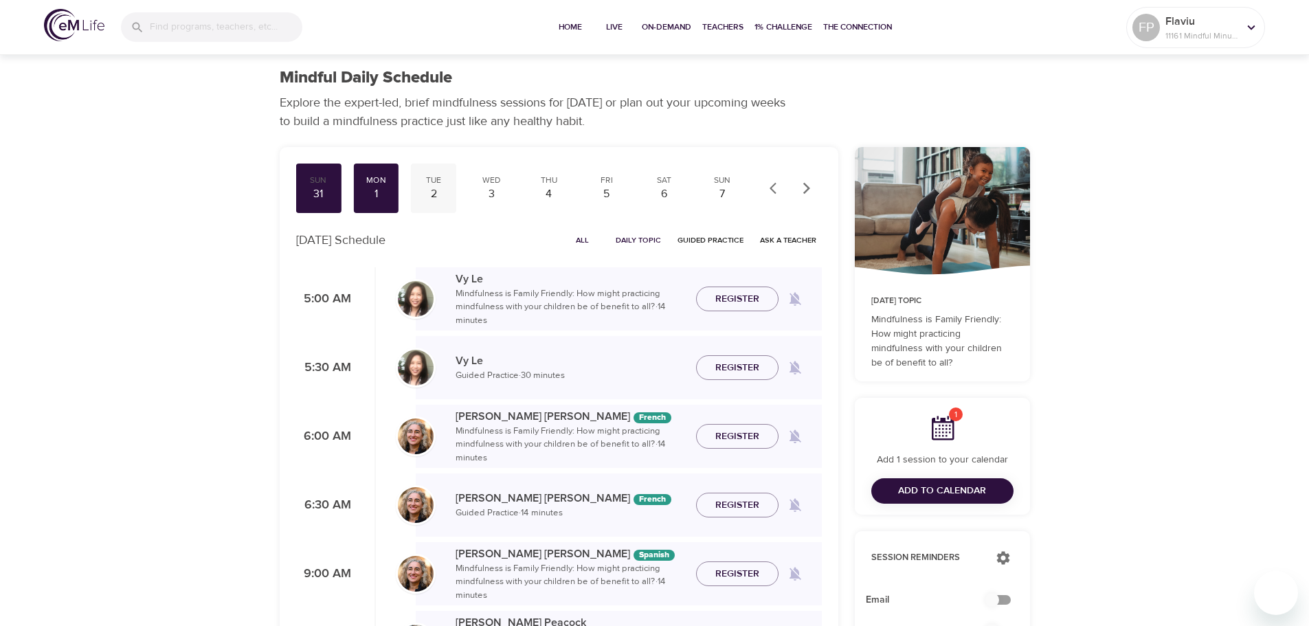
click at [441, 190] on div "2" at bounding box center [433, 194] width 34 height 16
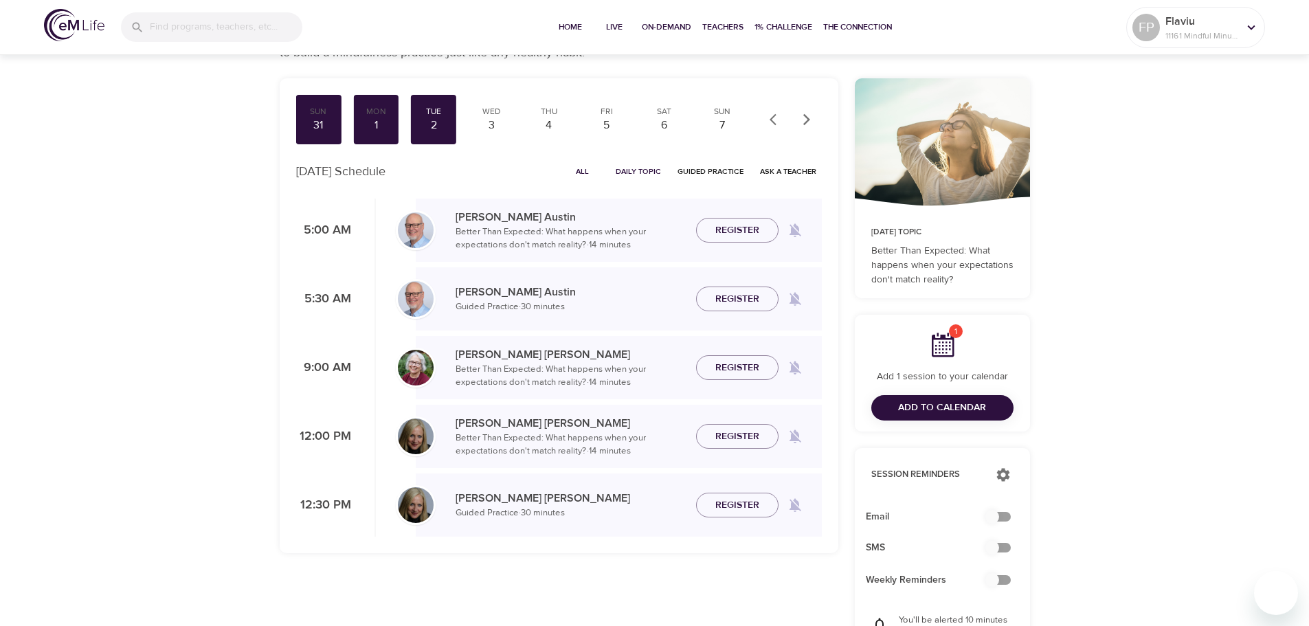
scroll to position [52, 0]
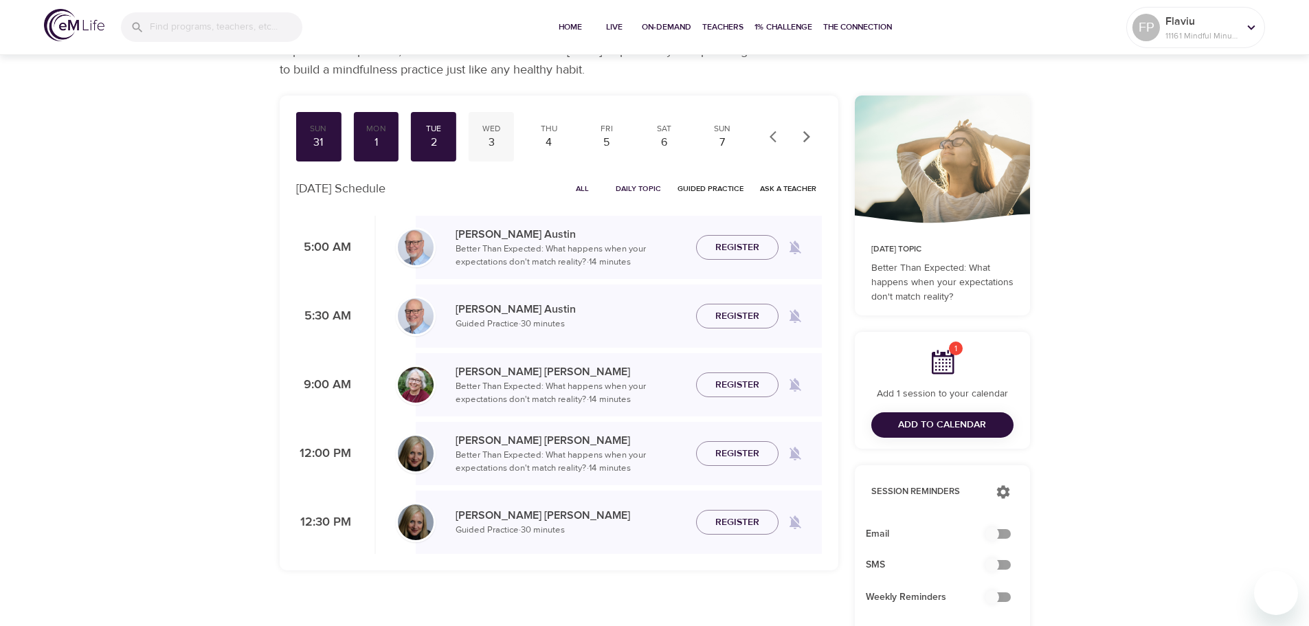
click at [495, 131] on div "Wed" at bounding box center [491, 129] width 34 height 12
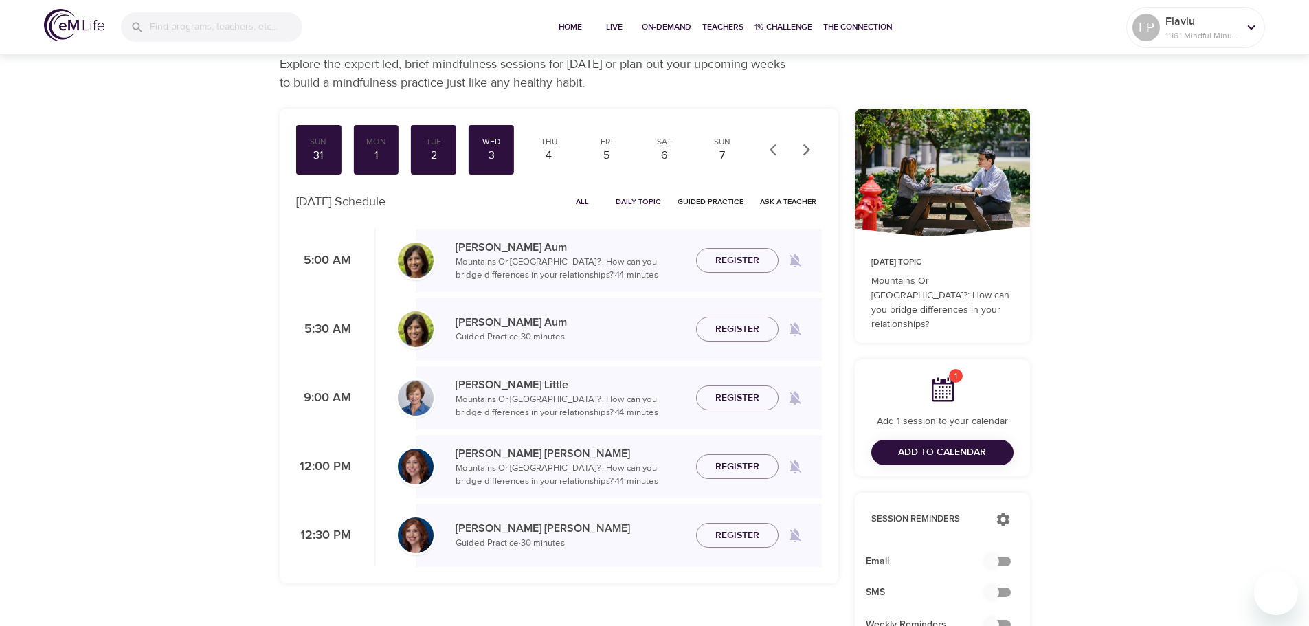
scroll to position [34, 0]
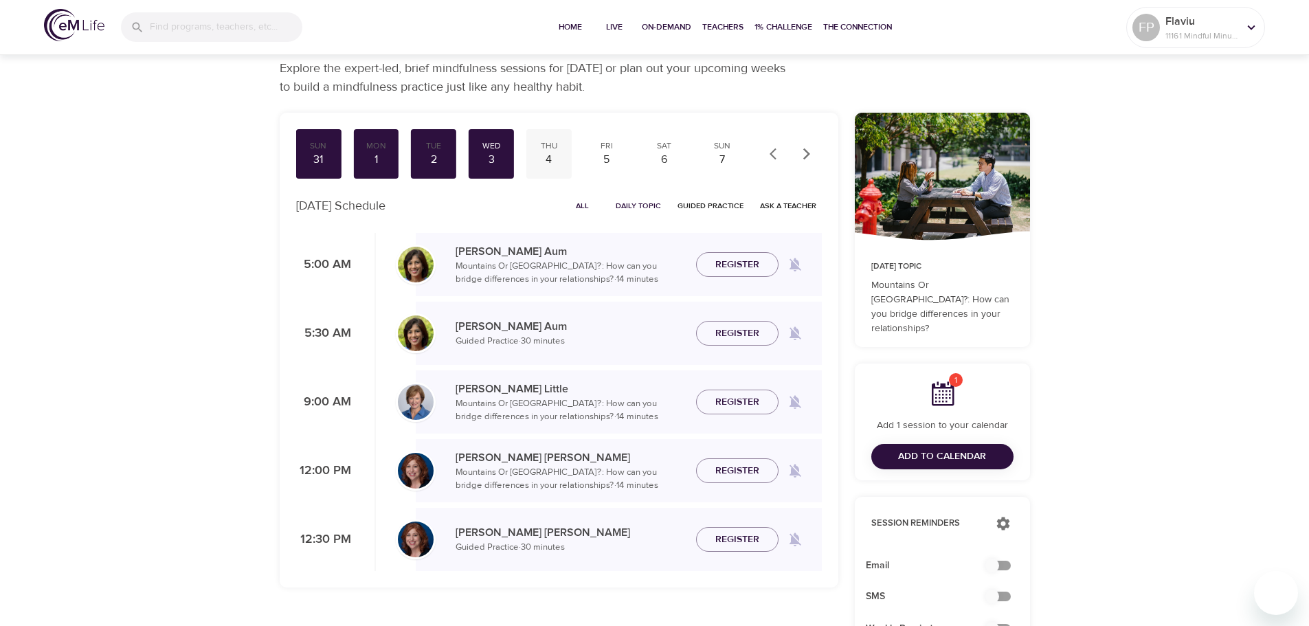
click at [563, 158] on div "4" at bounding box center [549, 160] width 34 height 16
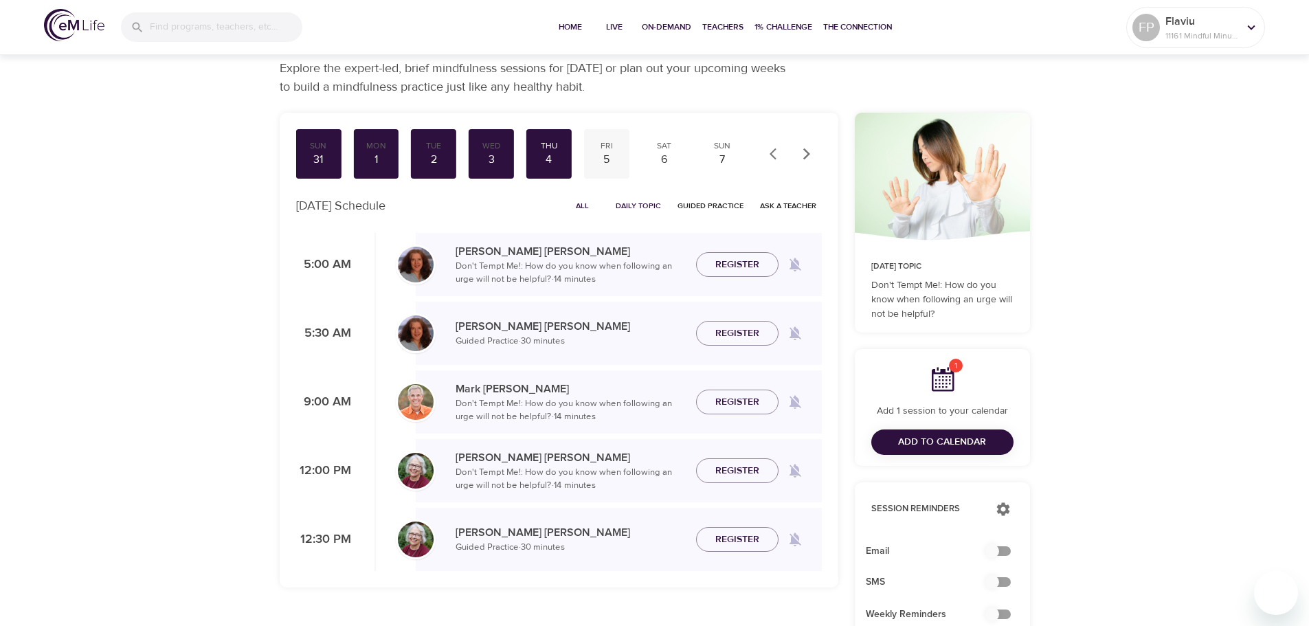
click at [606, 157] on div "5" at bounding box center [606, 160] width 34 height 16
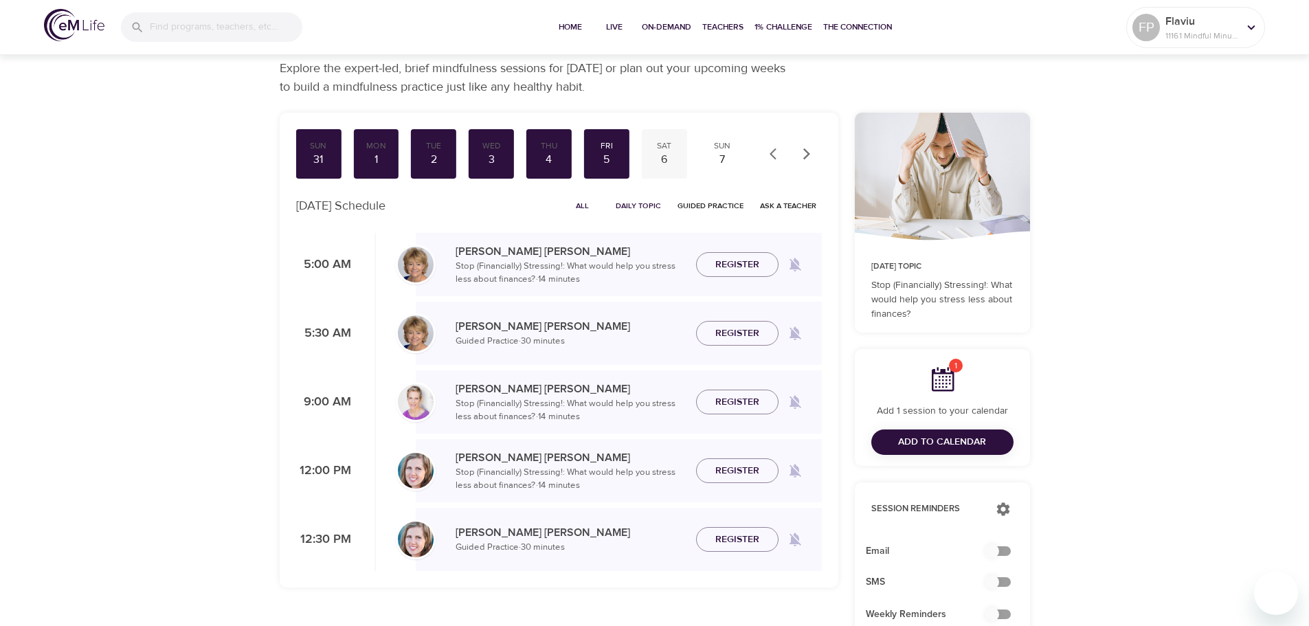
click at [660, 157] on div "6" at bounding box center [664, 160] width 34 height 16
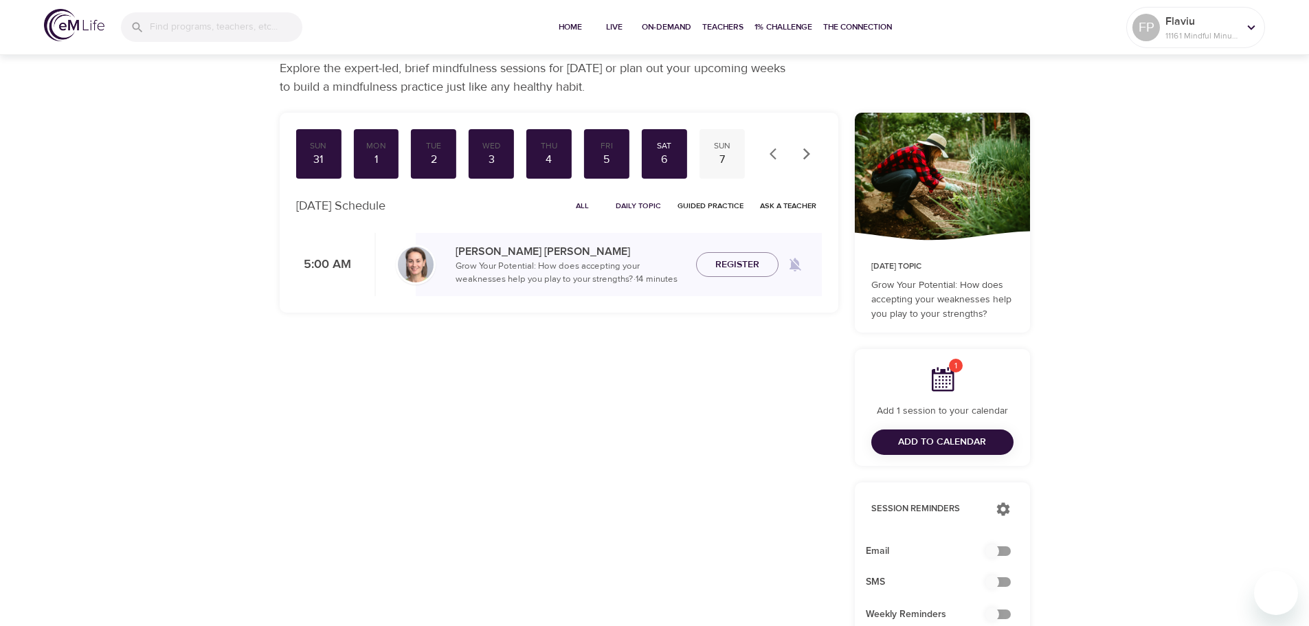
click at [722, 150] on div "Sun" at bounding box center [722, 146] width 34 height 12
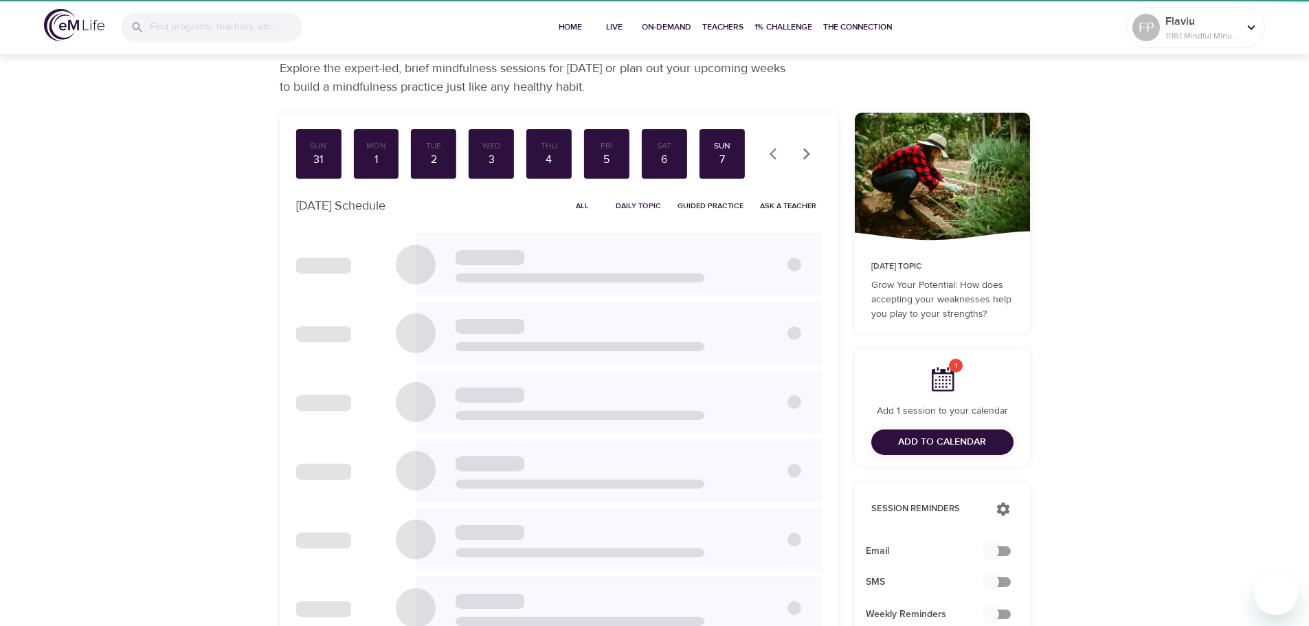
scroll to position [17, 0]
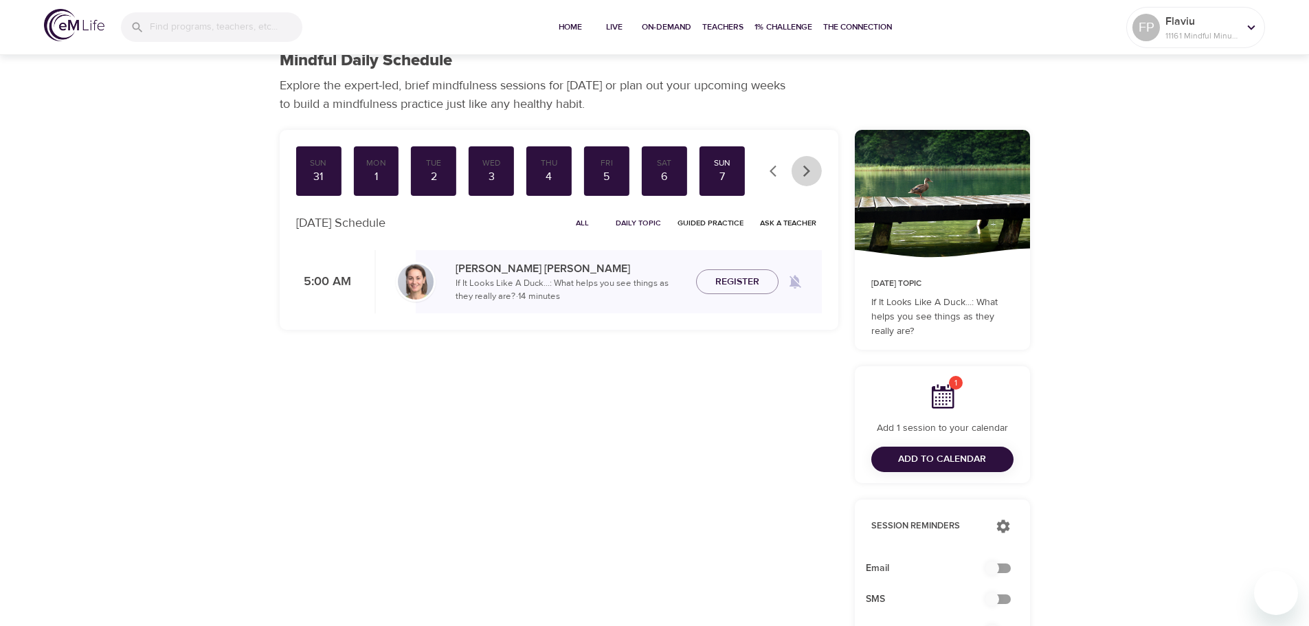
click at [808, 168] on icon "button" at bounding box center [807, 171] width 14 height 14
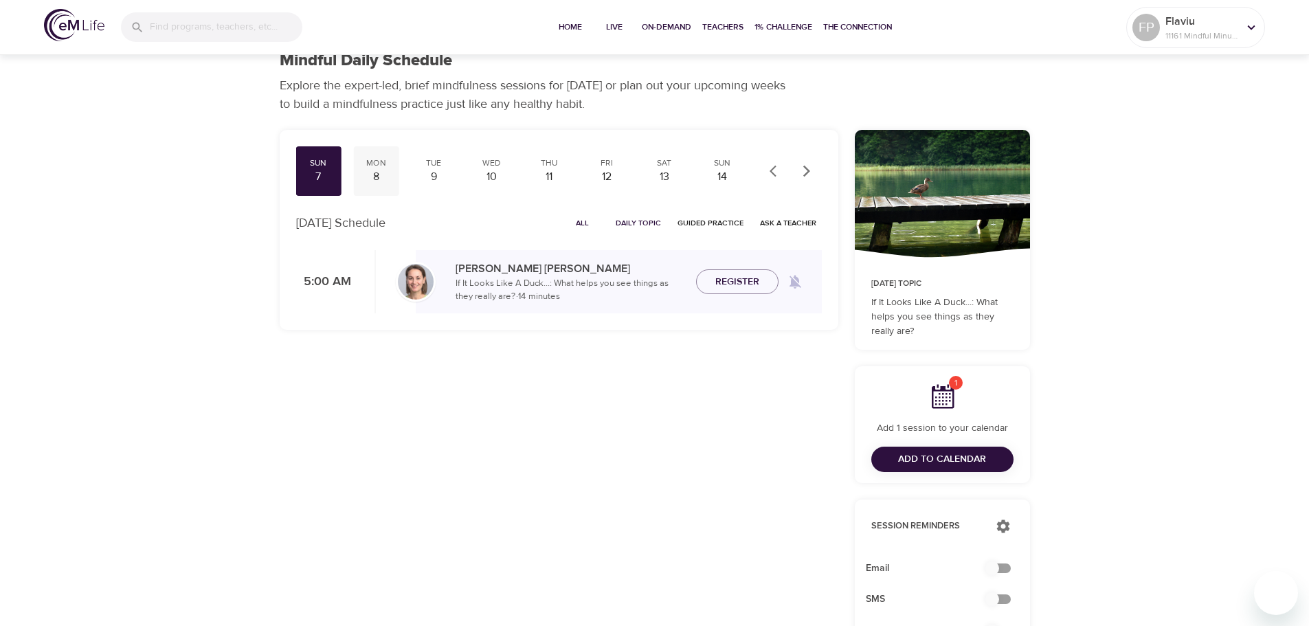
click at [383, 171] on div "8" at bounding box center [376, 177] width 34 height 16
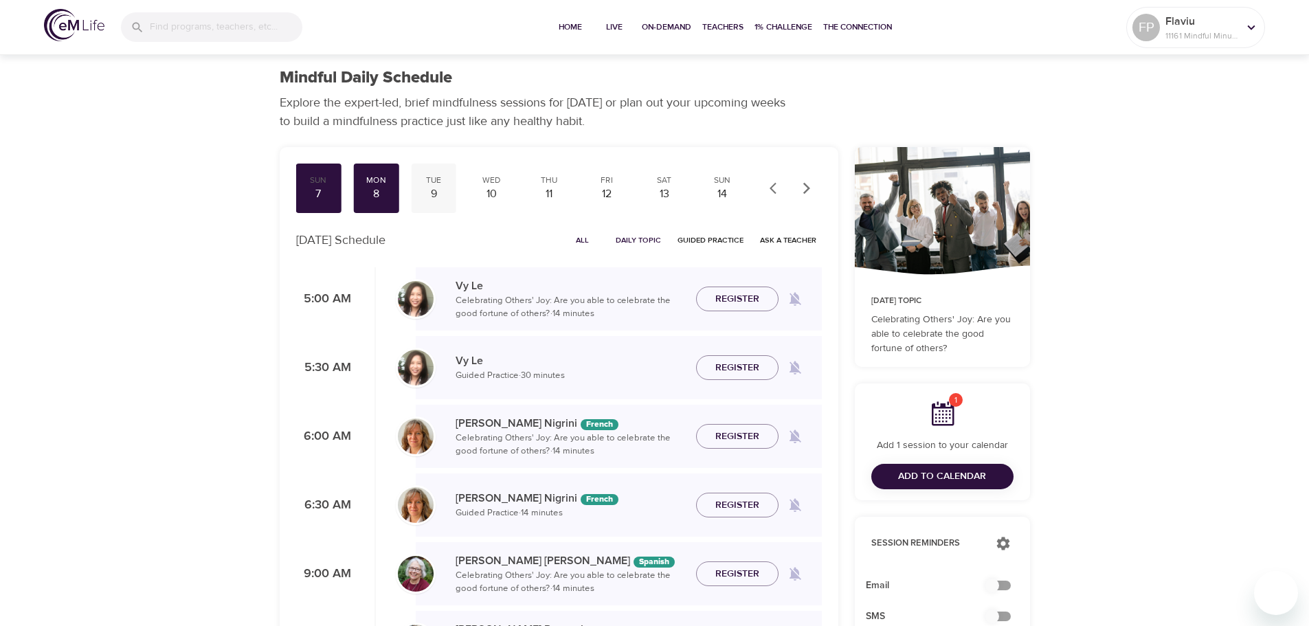
click at [431, 198] on div "9" at bounding box center [433, 194] width 34 height 16
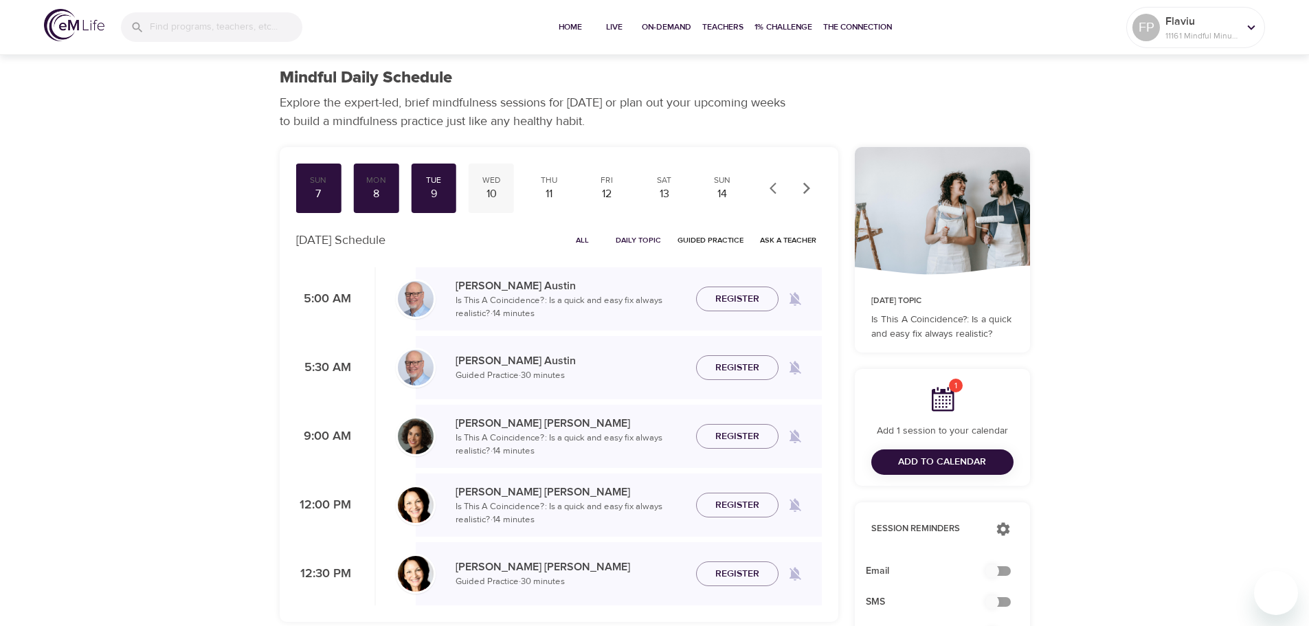
click at [495, 192] on div "10" at bounding box center [491, 194] width 34 height 16
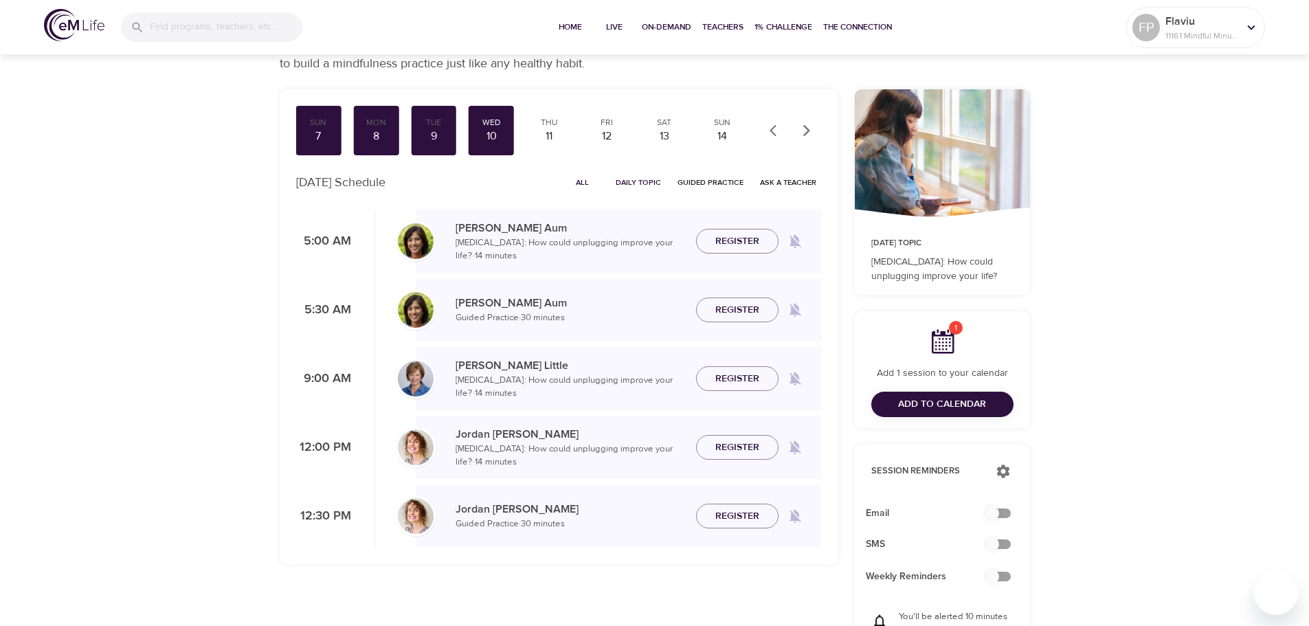
scroll to position [86, 0]
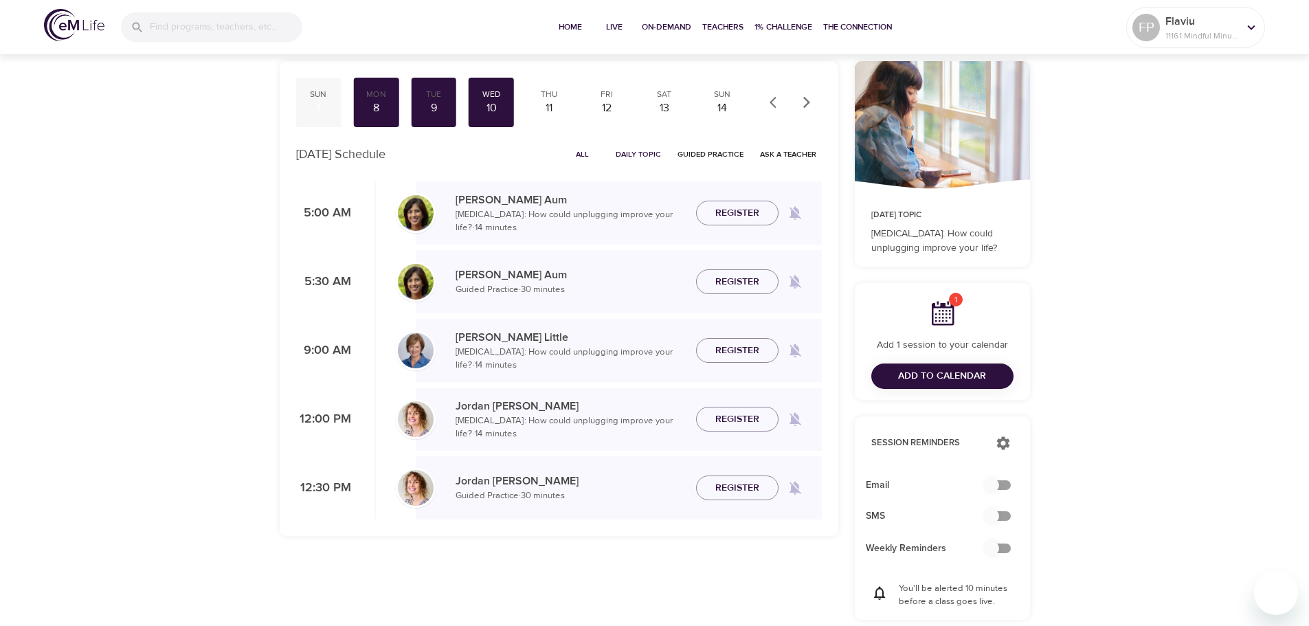
click at [321, 100] on div "7" at bounding box center [319, 108] width 34 height 16
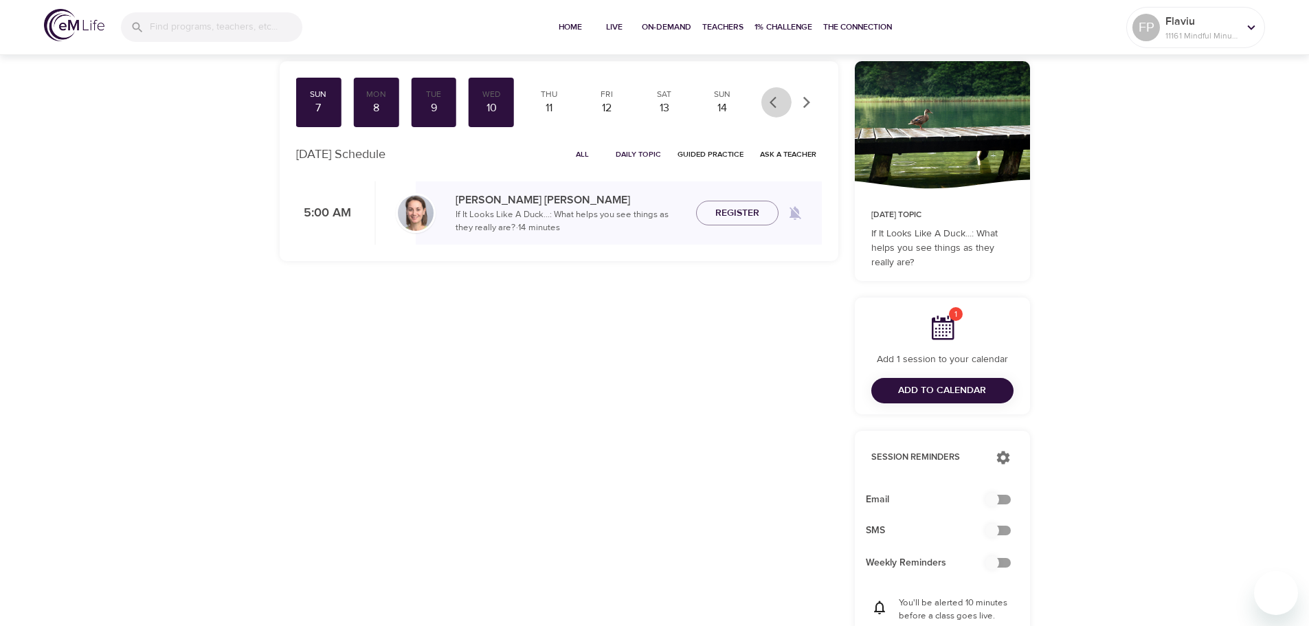
click at [775, 101] on icon "button" at bounding box center [776, 102] width 14 height 14
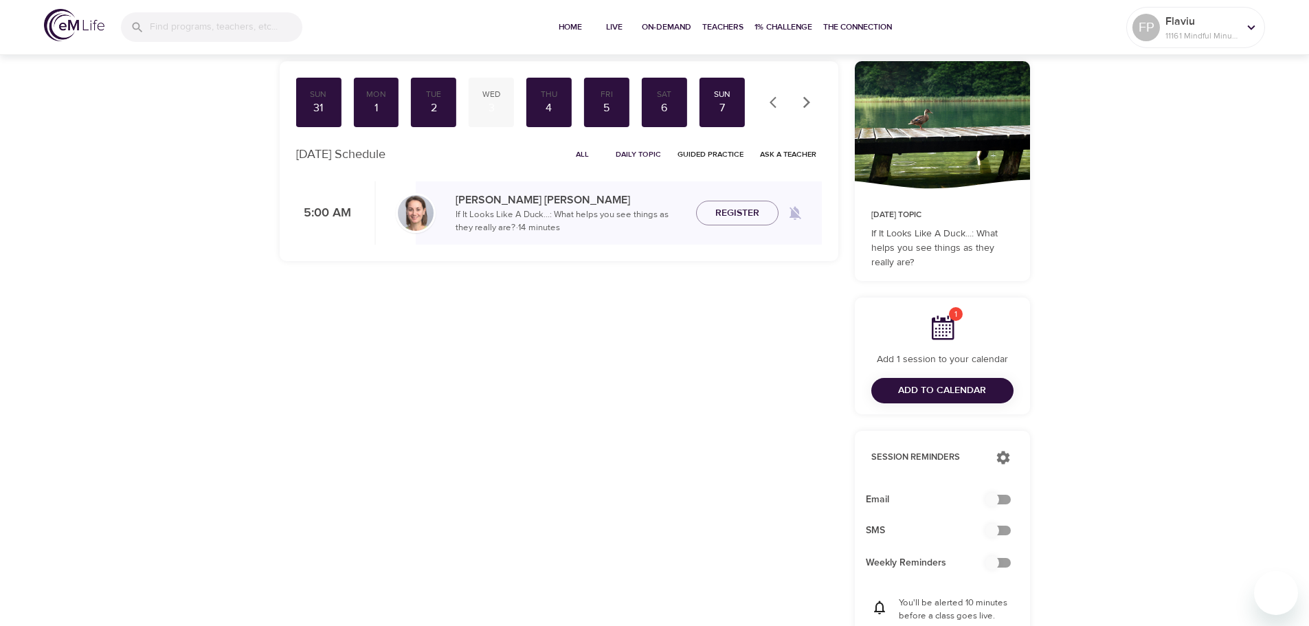
click at [488, 100] on div "3" at bounding box center [491, 108] width 34 height 16
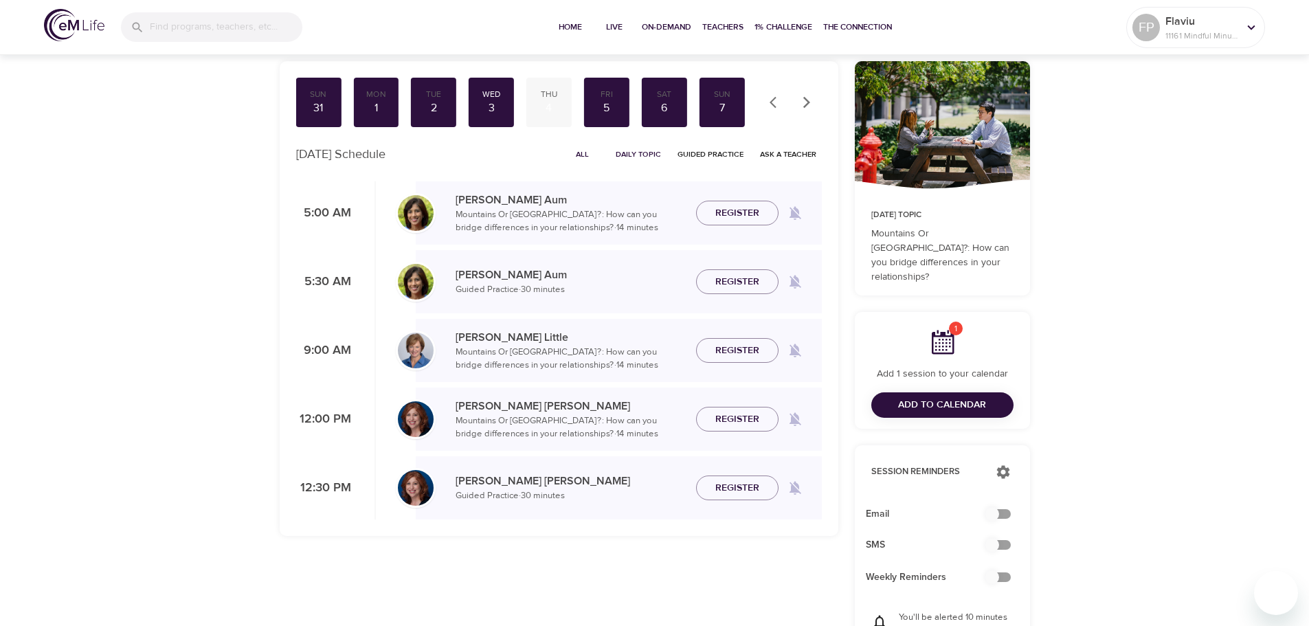
click at [543, 102] on div "4" at bounding box center [549, 108] width 34 height 16
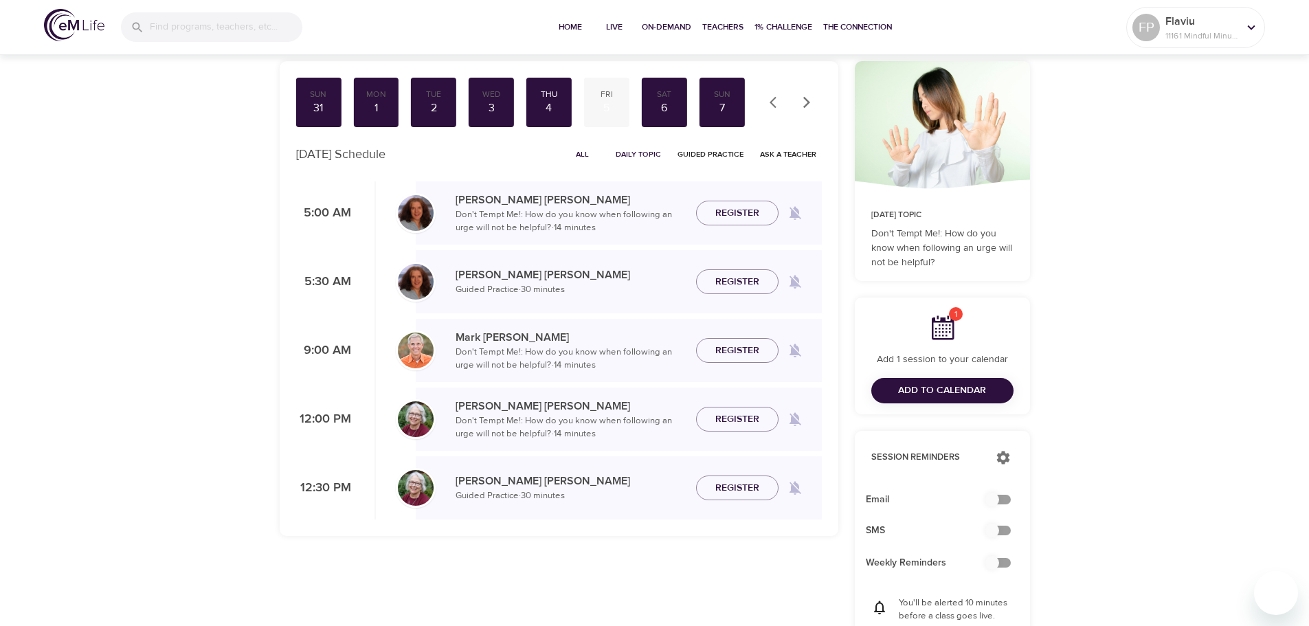
click at [607, 104] on div "5" at bounding box center [606, 108] width 34 height 16
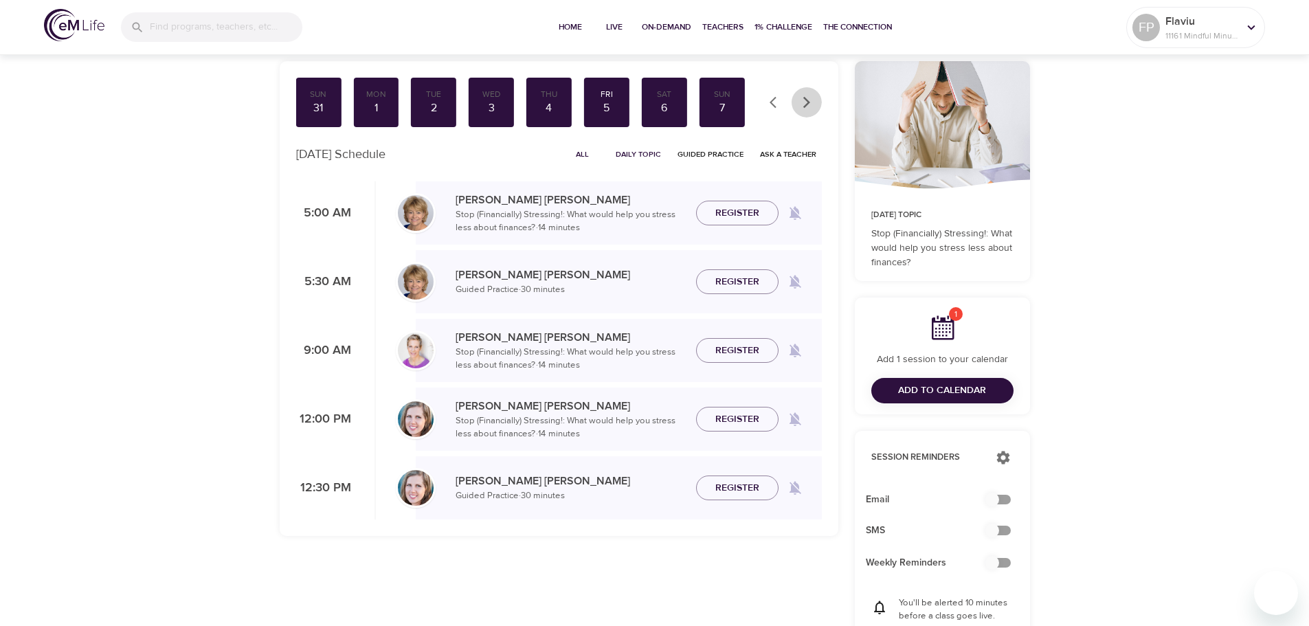
click at [813, 101] on button "button" at bounding box center [806, 102] width 30 height 30
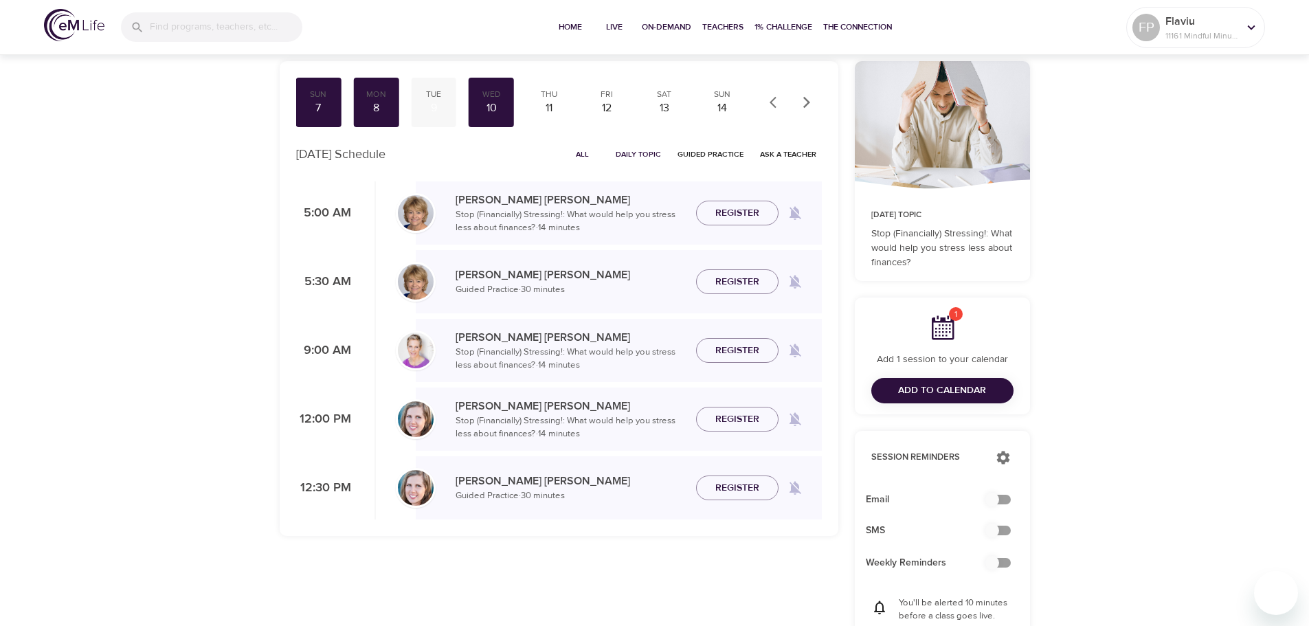
click at [442, 101] on div "9" at bounding box center [433, 108] width 34 height 16
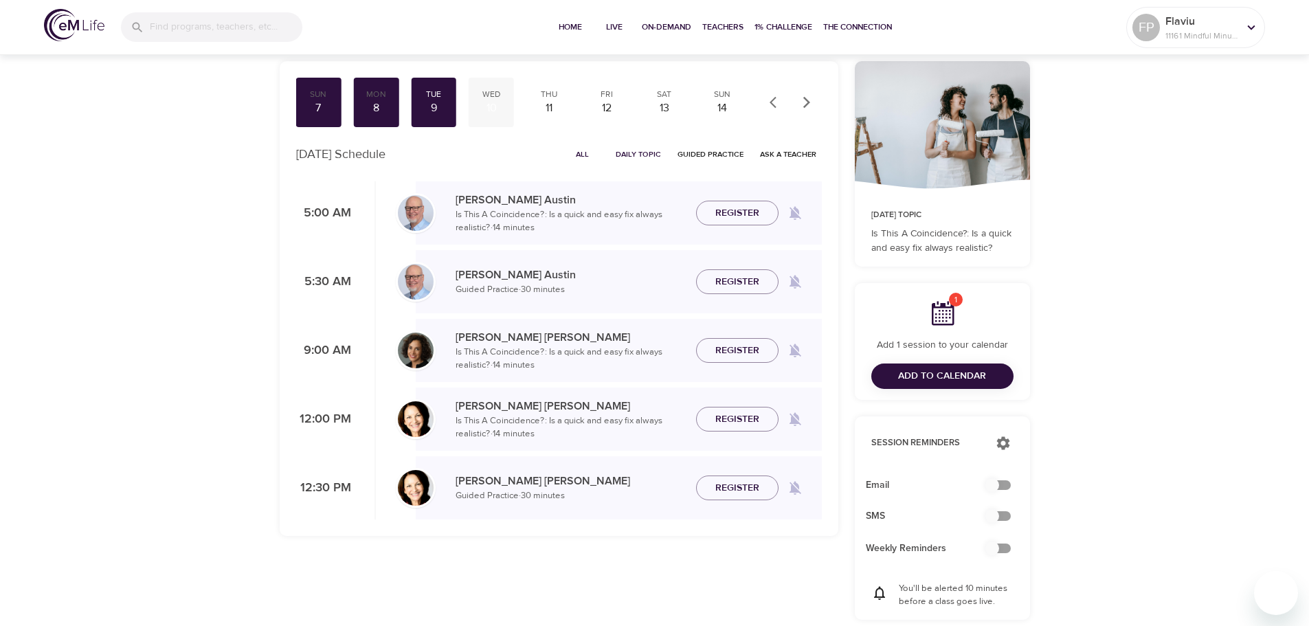
click at [495, 100] on div "10" at bounding box center [491, 108] width 34 height 16
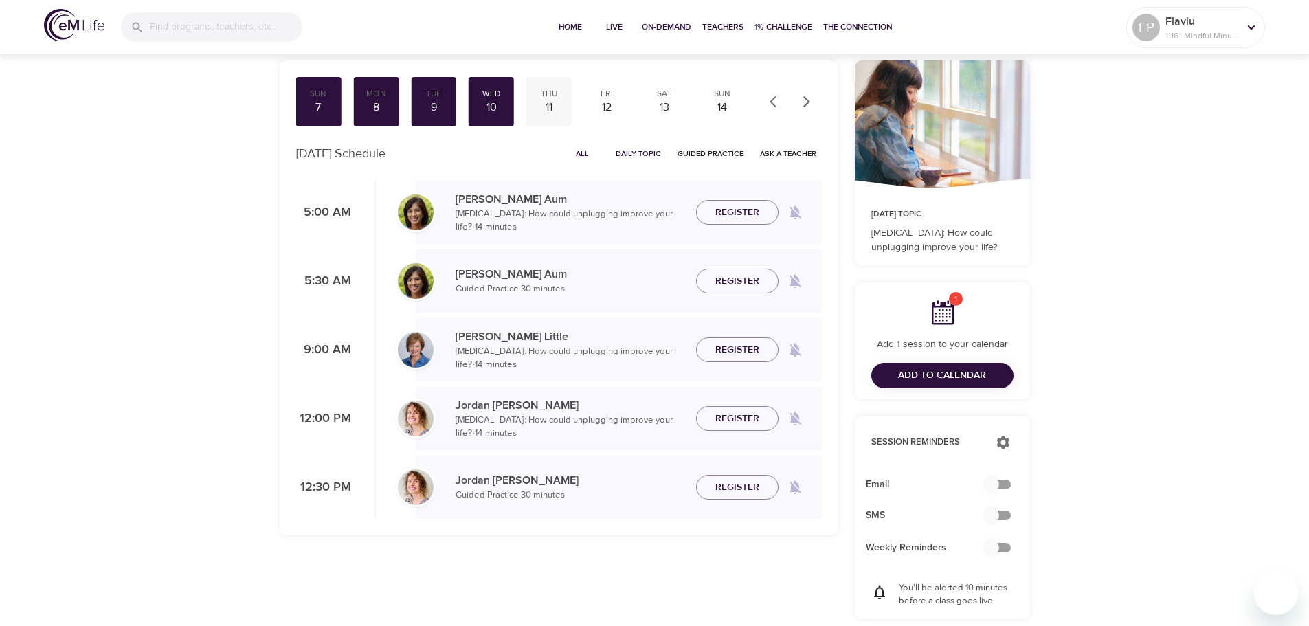
click at [550, 106] on div "11" at bounding box center [549, 108] width 34 height 16
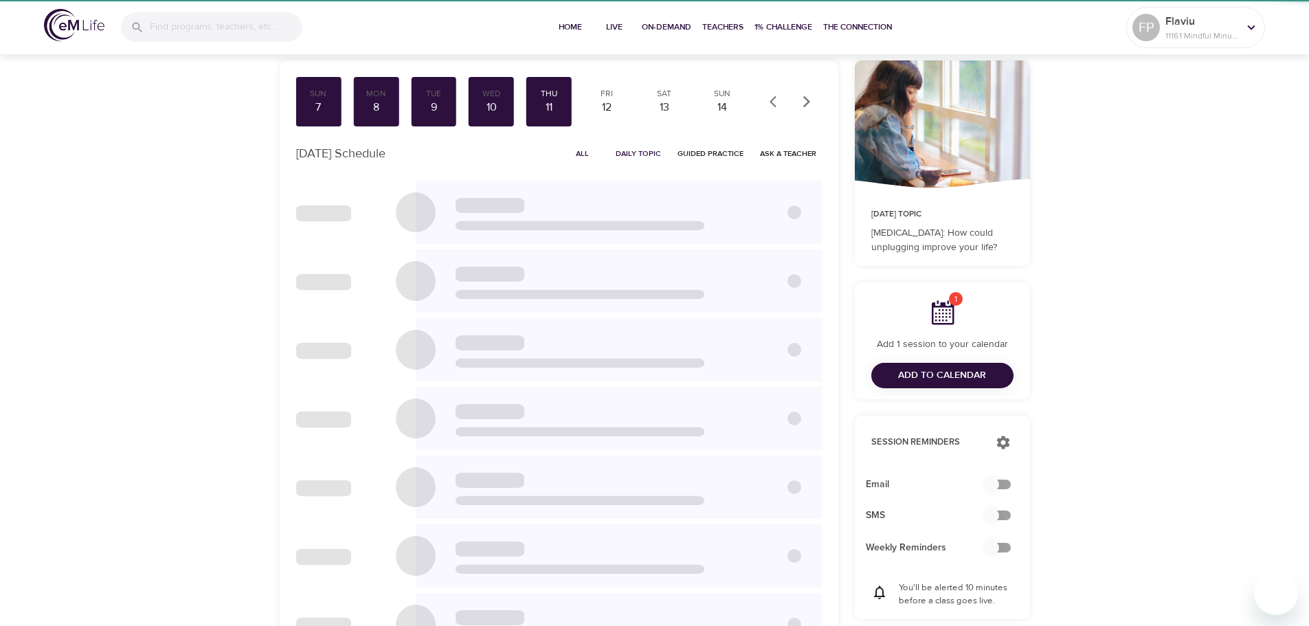
scroll to position [103, 0]
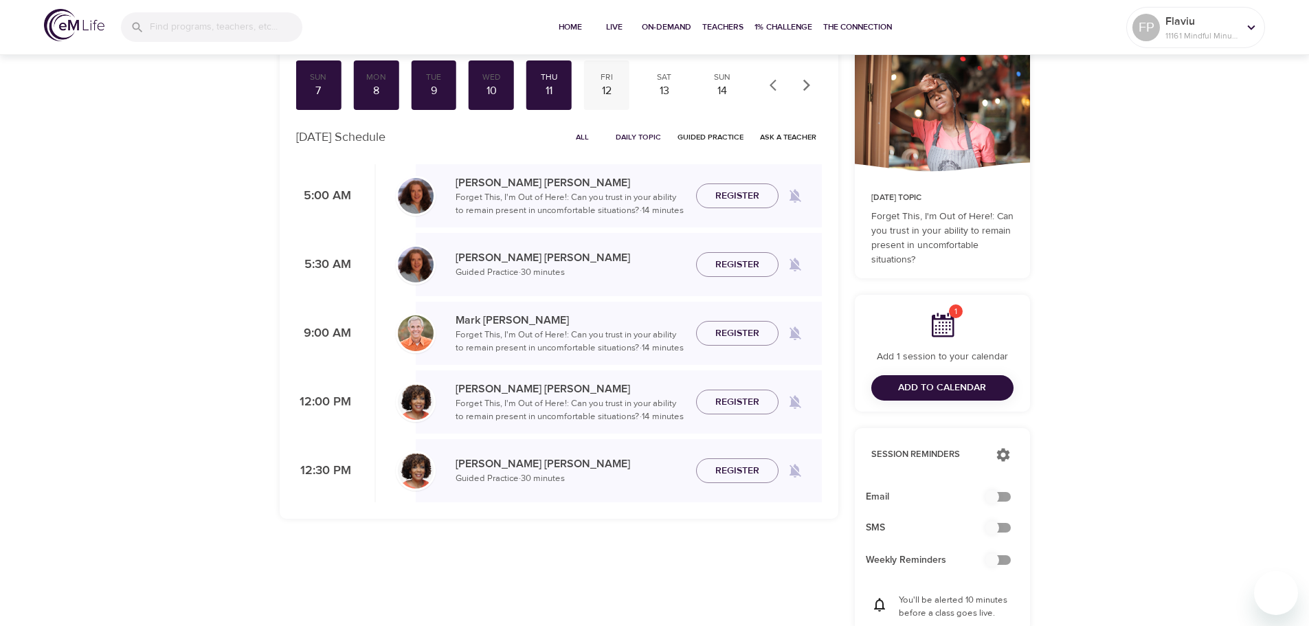
click at [605, 80] on div "Fri" at bounding box center [606, 77] width 34 height 12
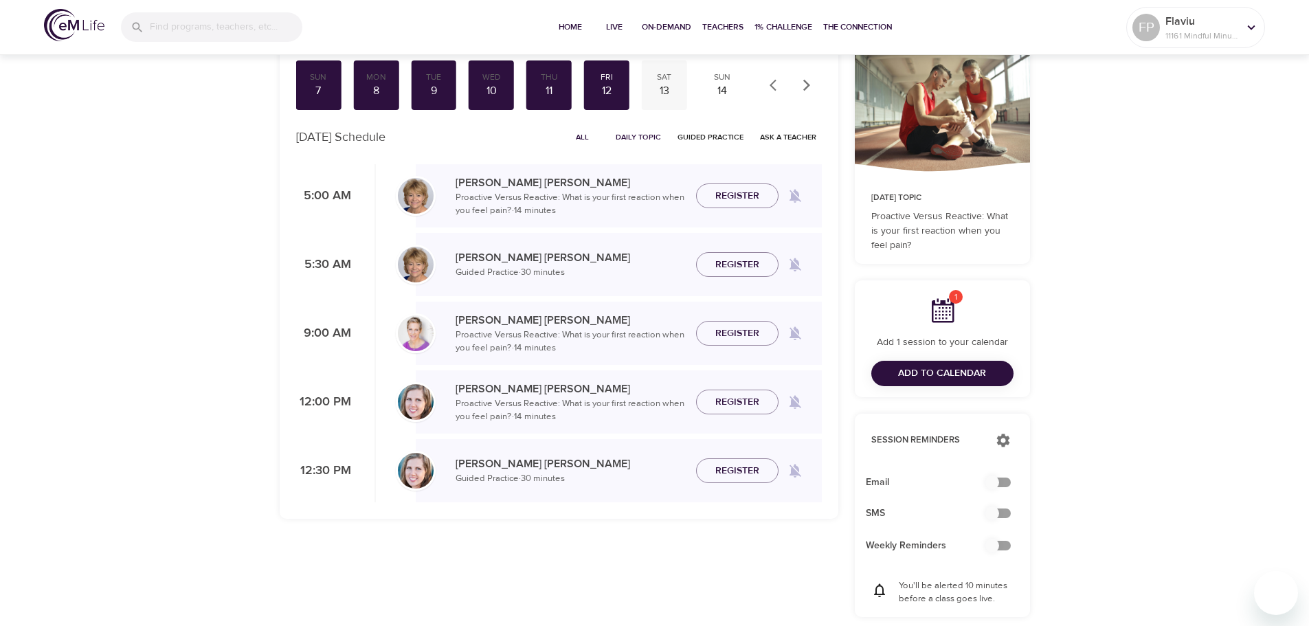
click at [672, 86] on div "13" at bounding box center [664, 91] width 34 height 16
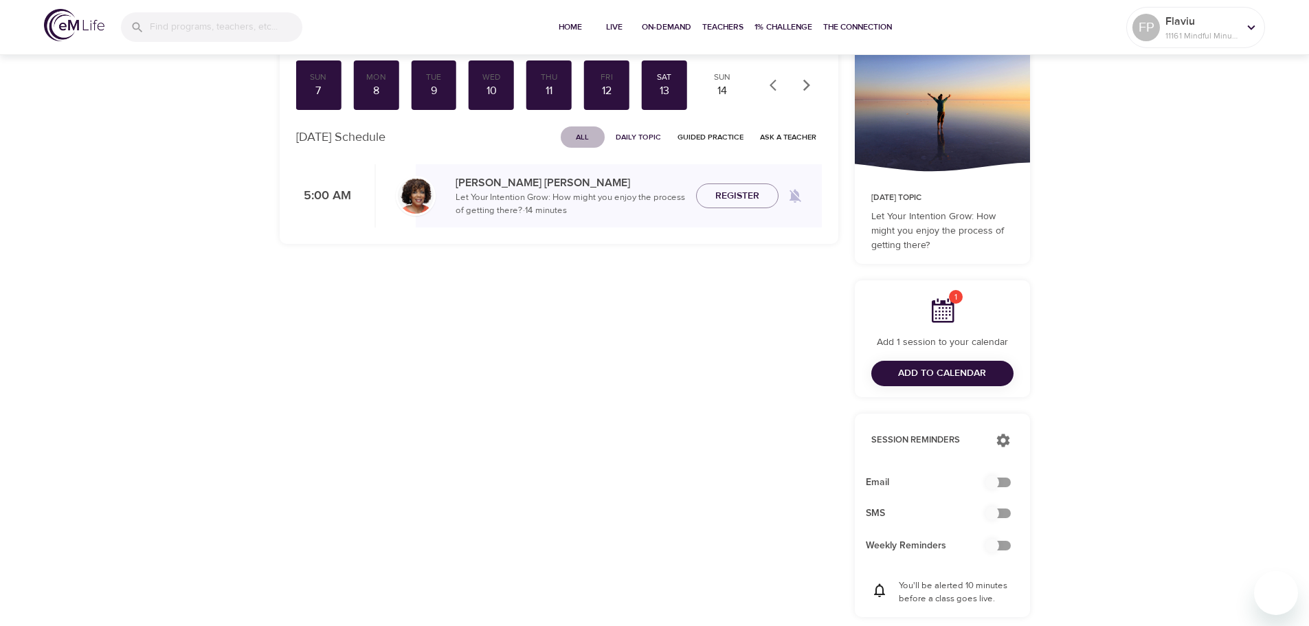
click at [591, 137] on span "All" at bounding box center [582, 137] width 33 height 13
click at [726, 95] on div "14" at bounding box center [722, 91] width 34 height 16
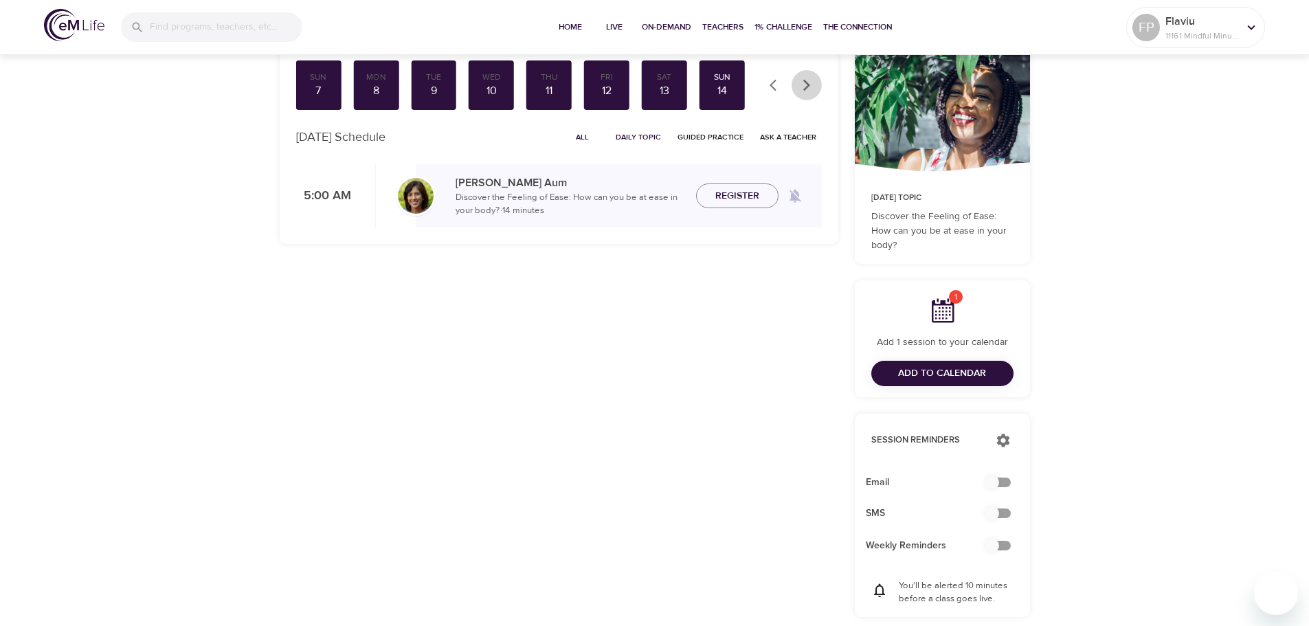
click at [806, 86] on icon "button" at bounding box center [807, 85] width 14 height 14
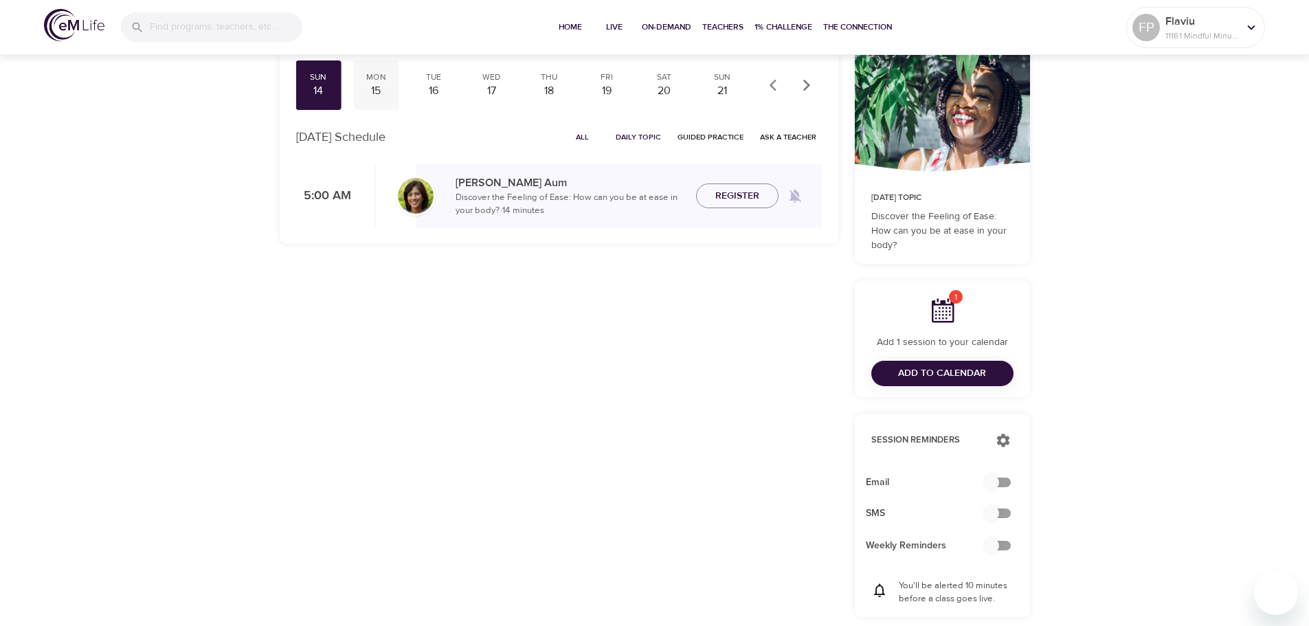
click at [386, 89] on div "15" at bounding box center [376, 91] width 34 height 16
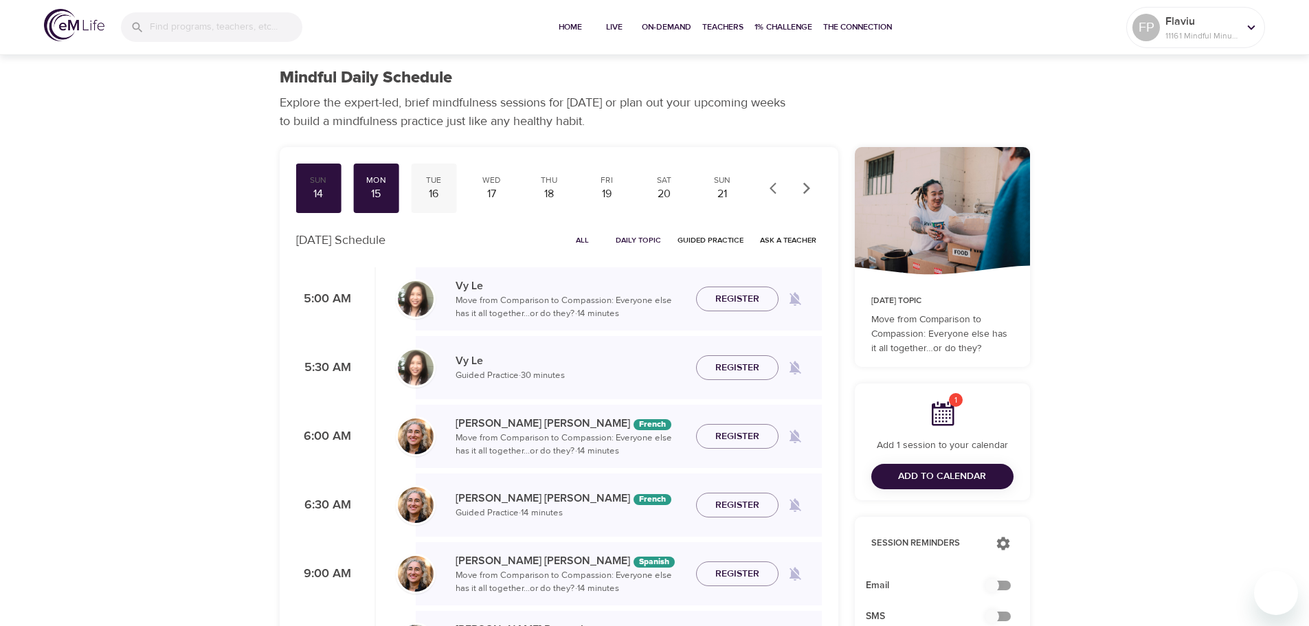
click at [433, 188] on div "16" at bounding box center [433, 194] width 34 height 16
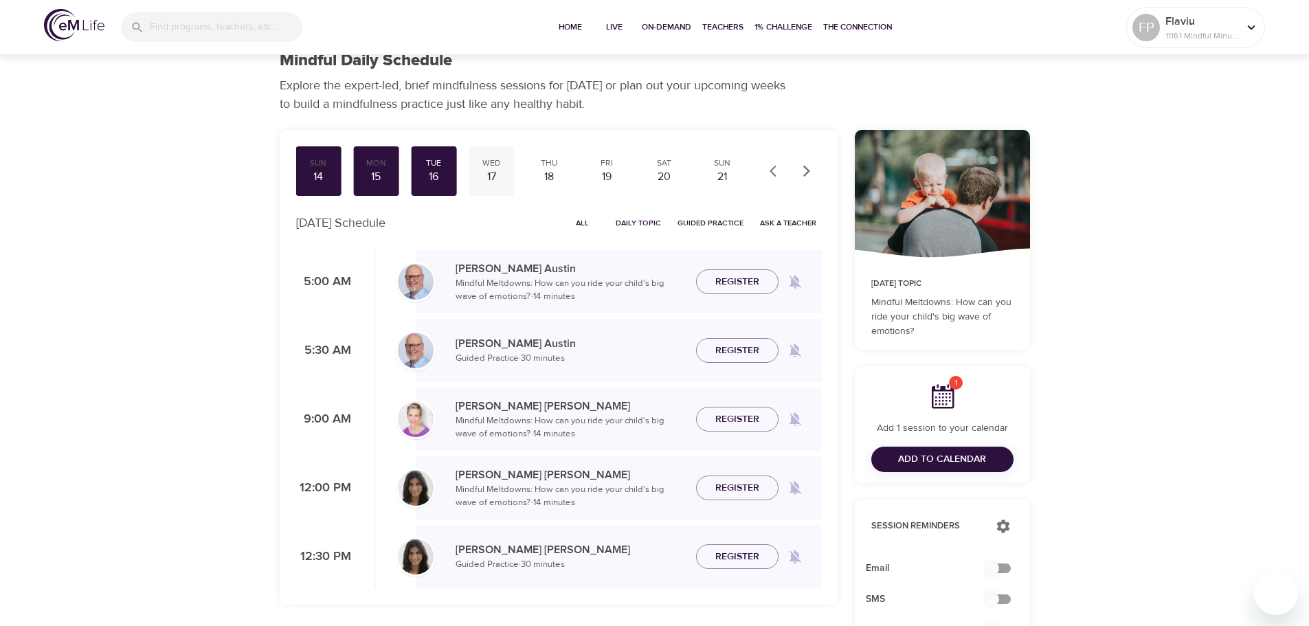
click at [497, 179] on div "17" at bounding box center [491, 177] width 34 height 16
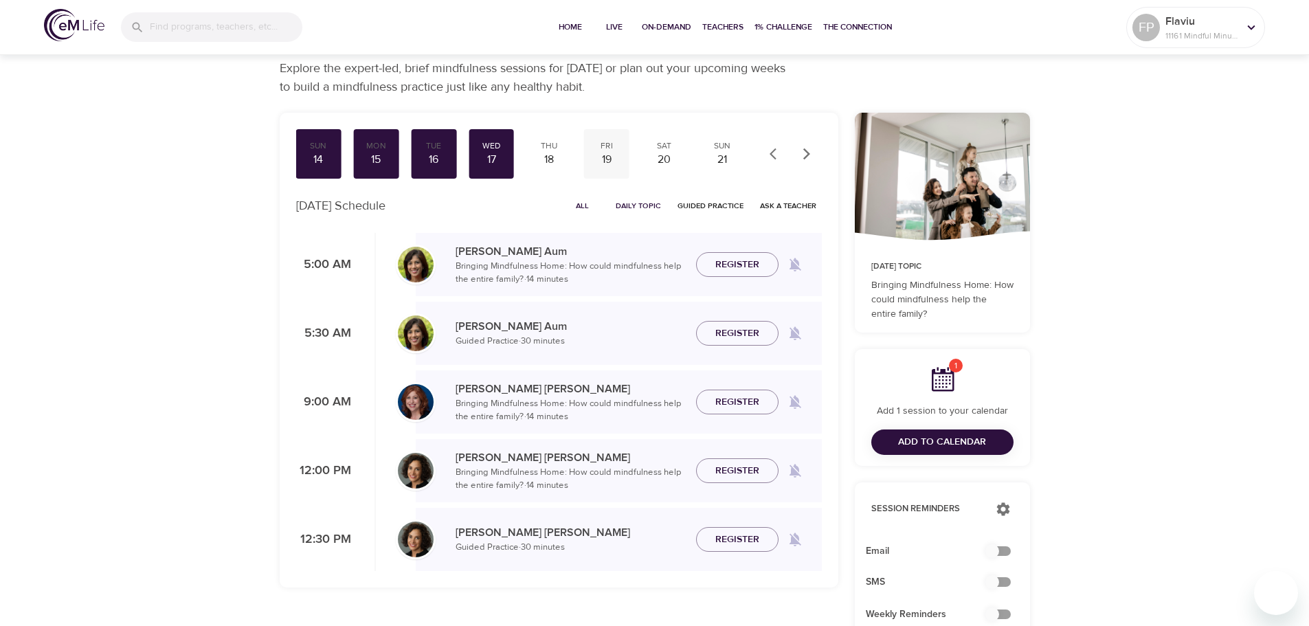
scroll to position [17, 0]
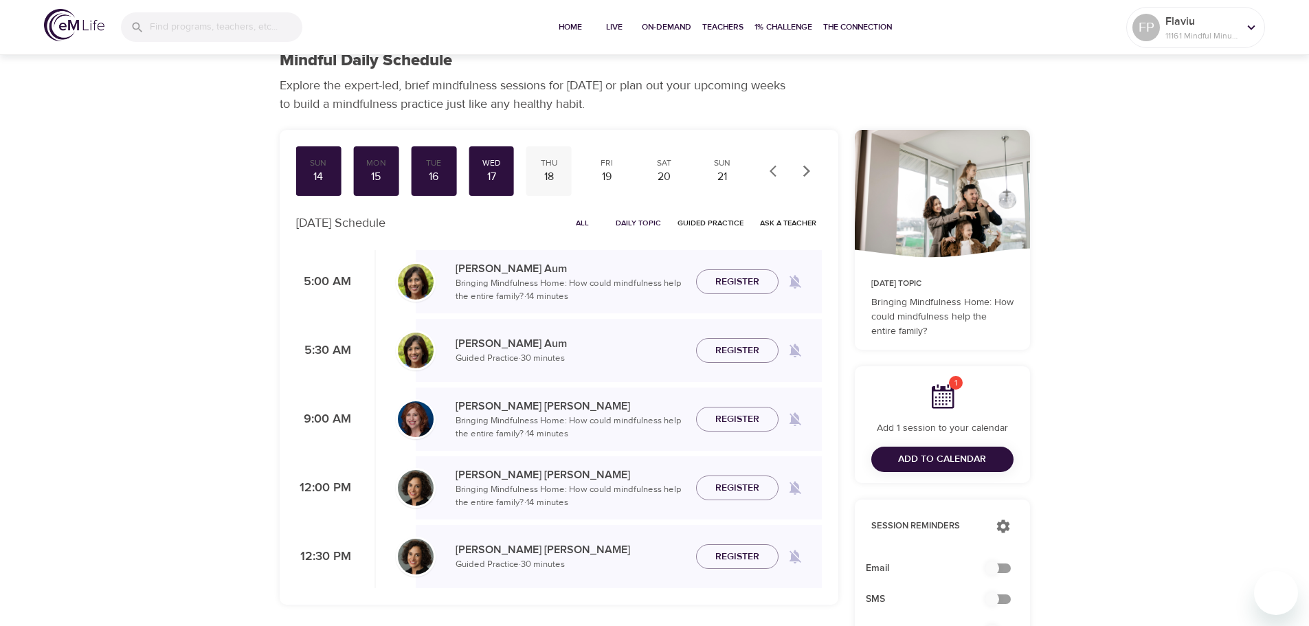
click at [554, 158] on div "Thu" at bounding box center [549, 163] width 34 height 12
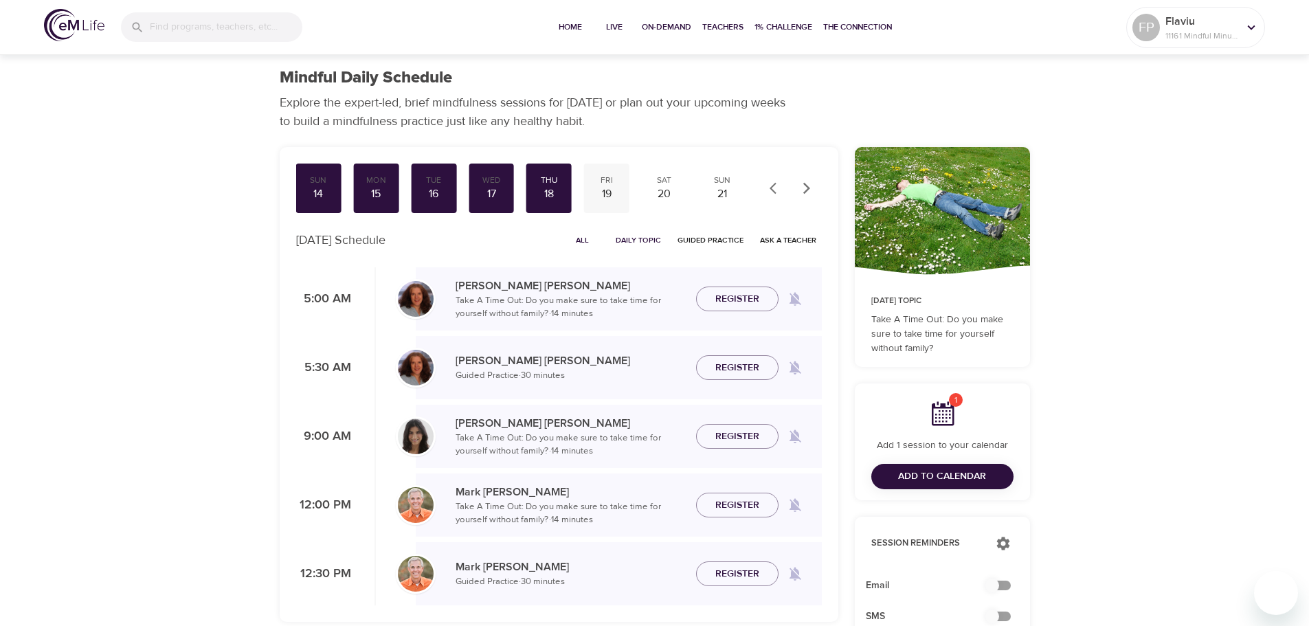
click at [613, 180] on div "Fri" at bounding box center [606, 180] width 34 height 12
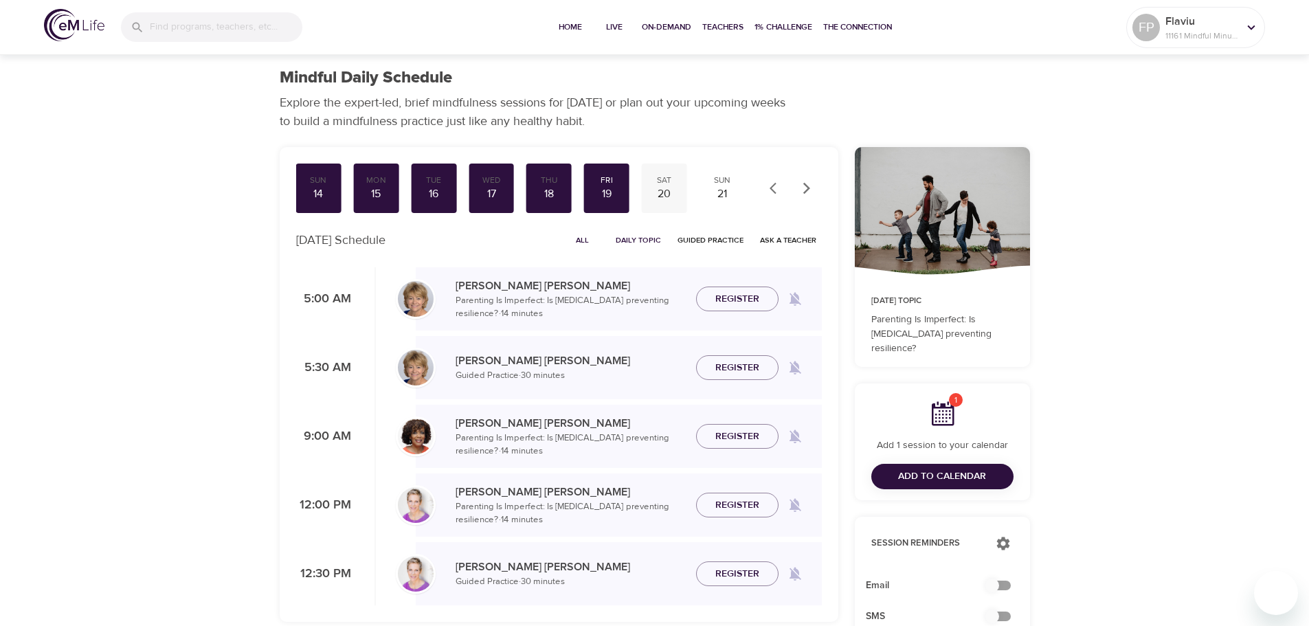
click at [670, 181] on div "Sat" at bounding box center [664, 180] width 34 height 12
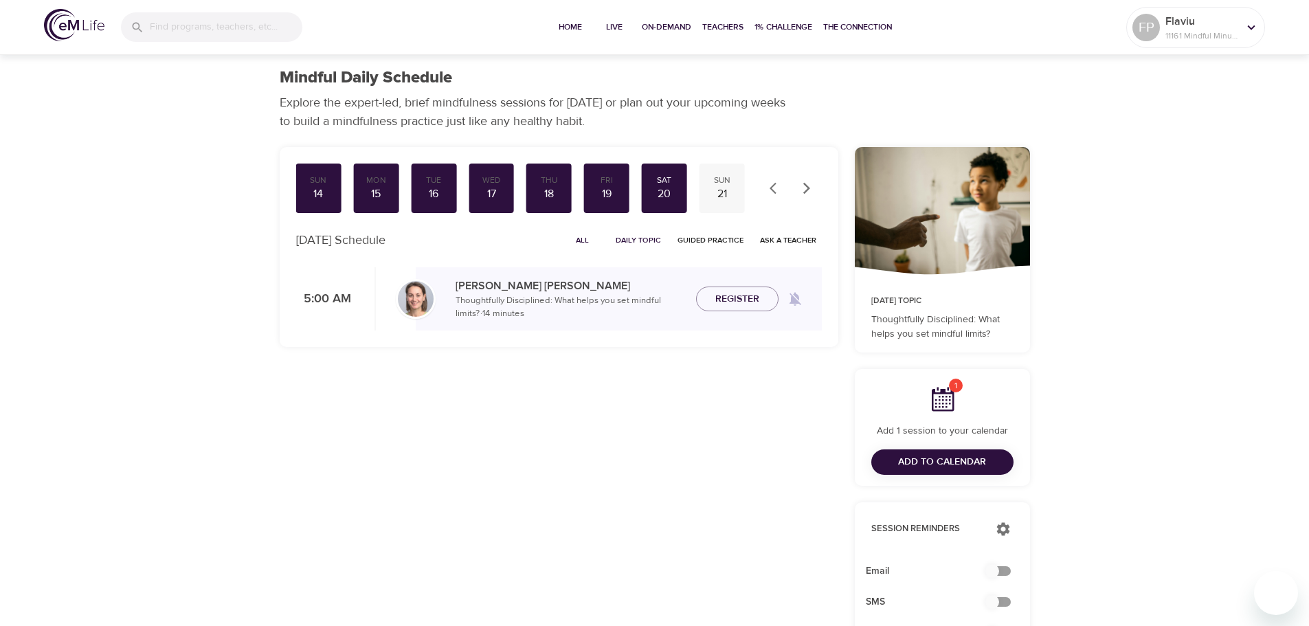
click at [723, 188] on div "21" at bounding box center [722, 194] width 34 height 16
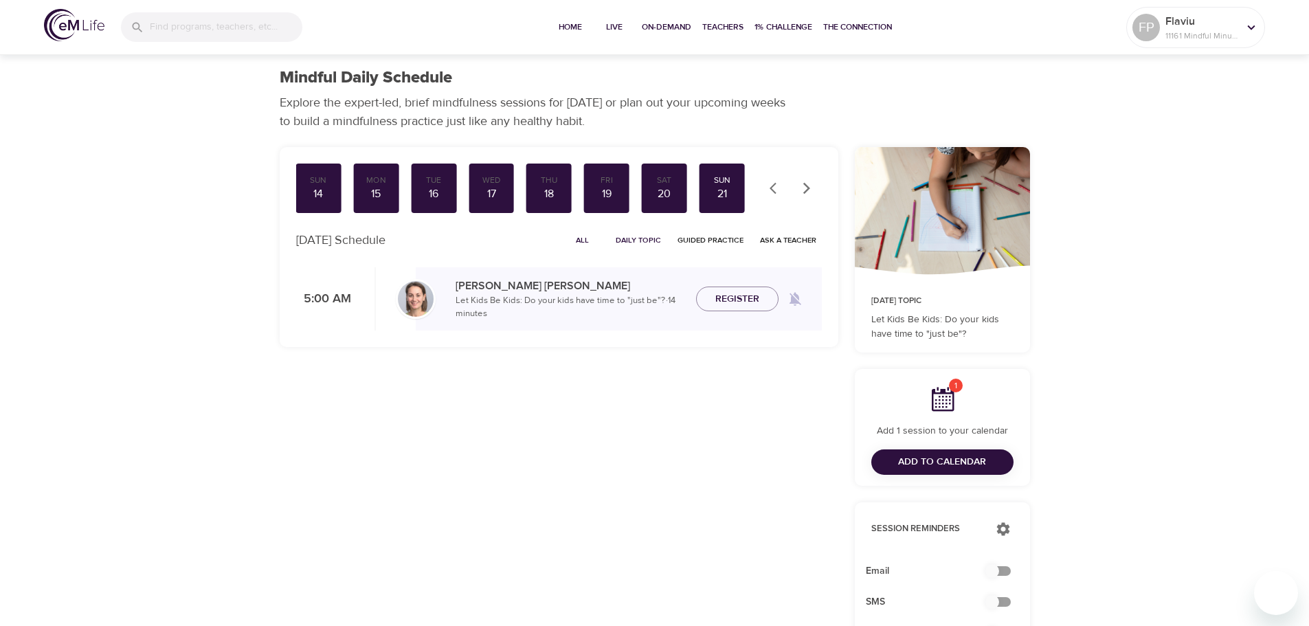
click at [810, 185] on icon "button" at bounding box center [807, 188] width 14 height 14
click at [730, 187] on div "22" at bounding box center [722, 194] width 34 height 16
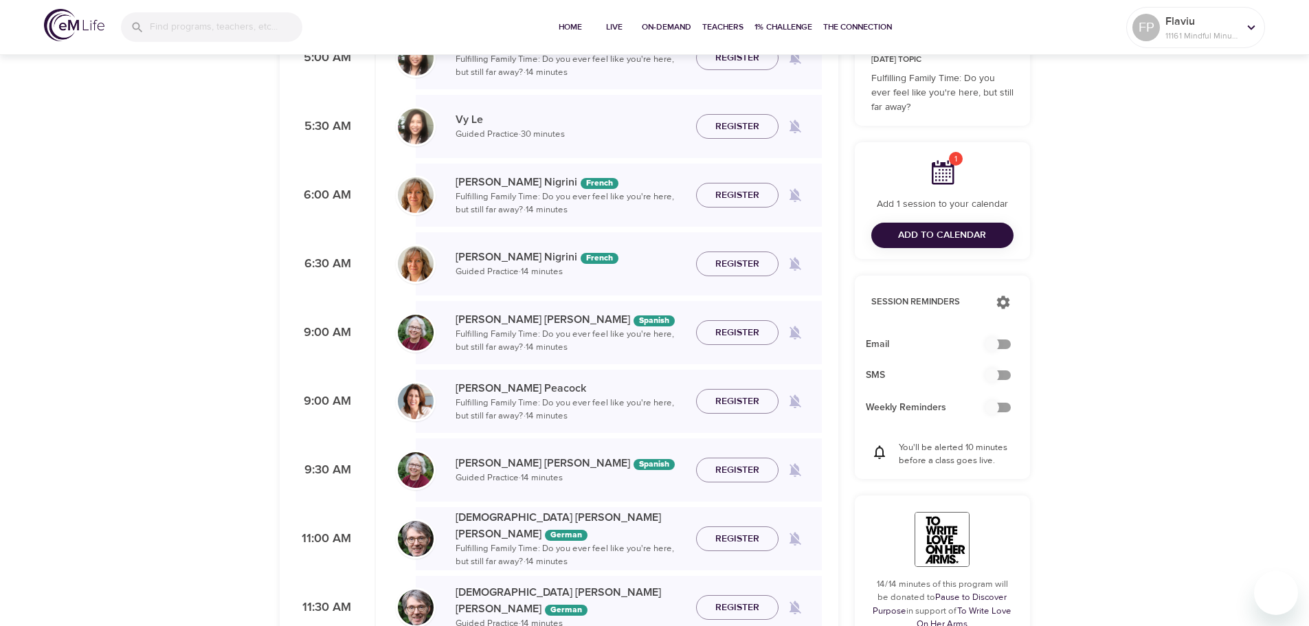
scroll to position [69, 0]
